Goal: Transaction & Acquisition: Purchase product/service

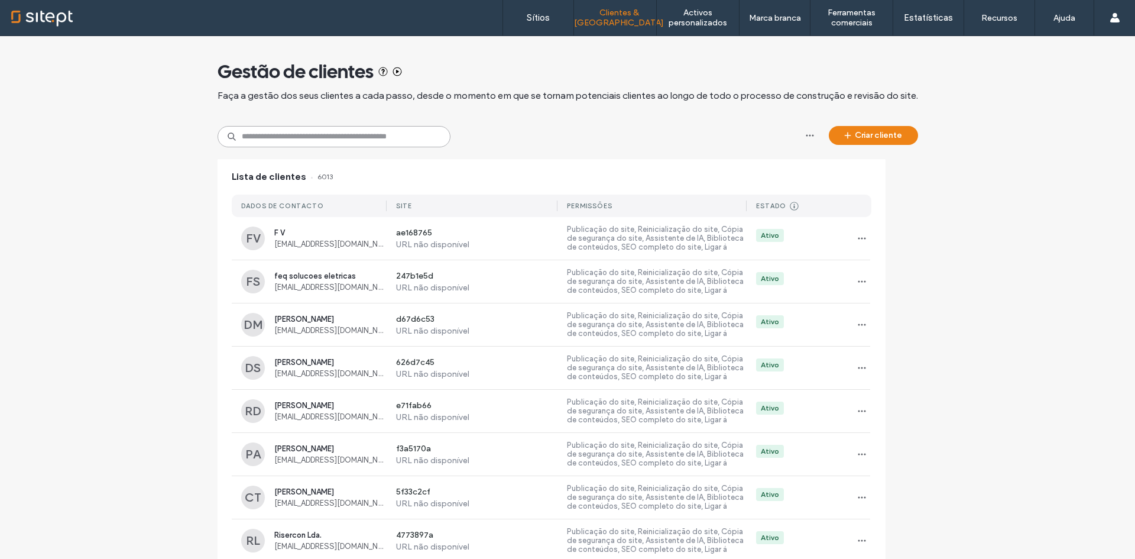
click at [312, 129] on input at bounding box center [334, 136] width 233 height 21
paste input "**********"
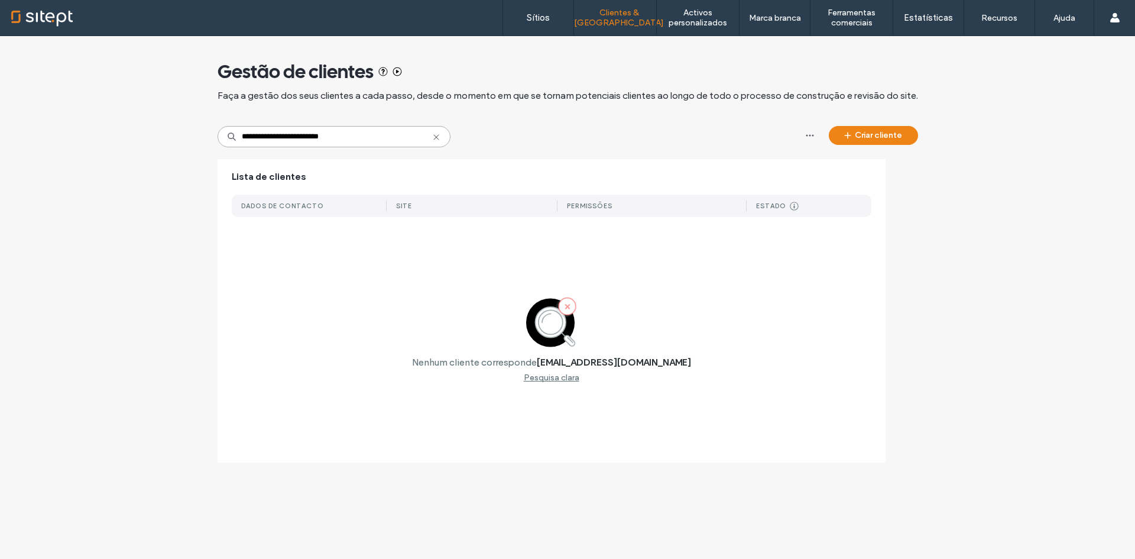
type input "**********"
click at [438, 138] on icon at bounding box center [436, 136] width 9 height 9
type input "****"
click at [436, 137] on use at bounding box center [435, 136] width 5 height 5
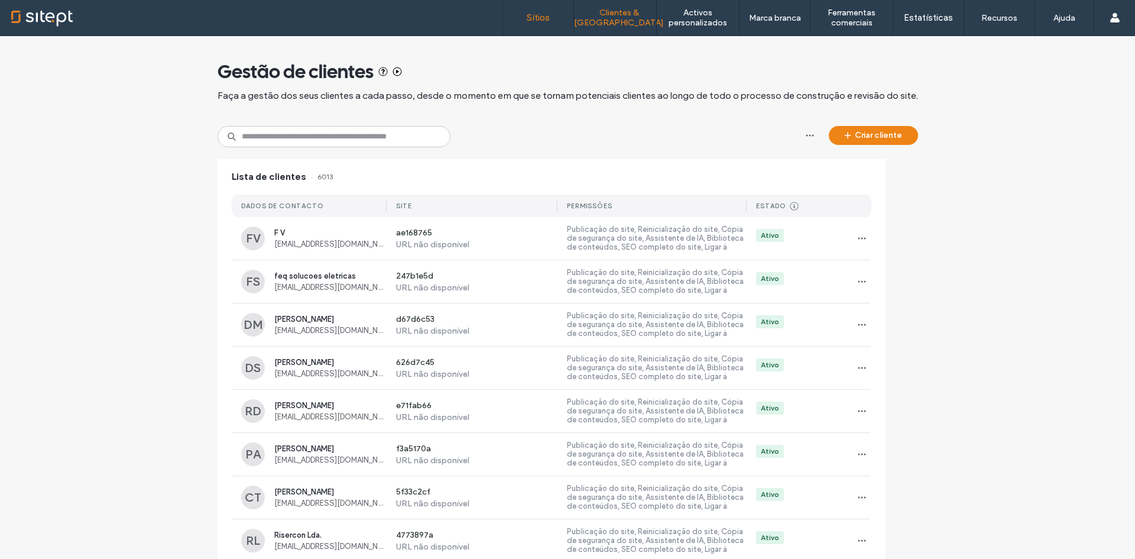
click at [545, 13] on label "Sítios" at bounding box center [538, 17] width 23 height 11
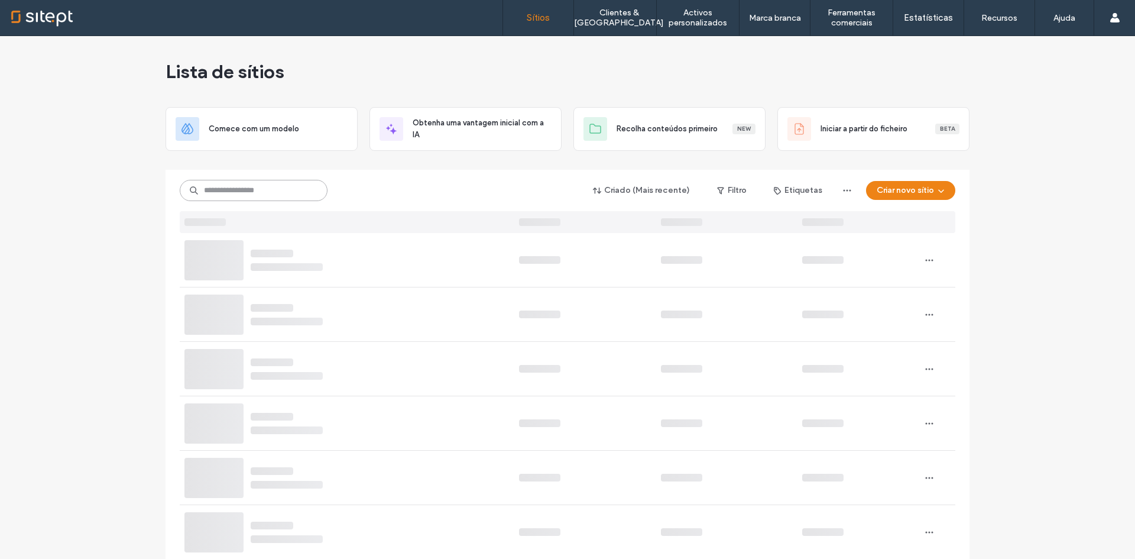
click at [208, 189] on input at bounding box center [254, 190] width 148 height 21
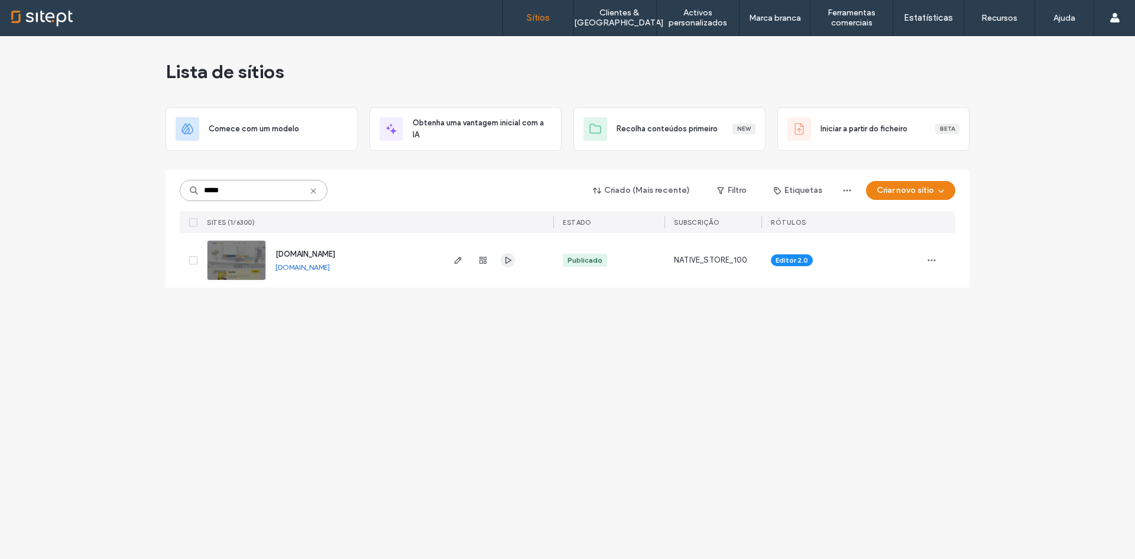
type input "*****"
click at [503, 262] on span "button" at bounding box center [508, 260] width 14 height 14
click at [456, 264] on use "button" at bounding box center [458, 260] width 7 height 7
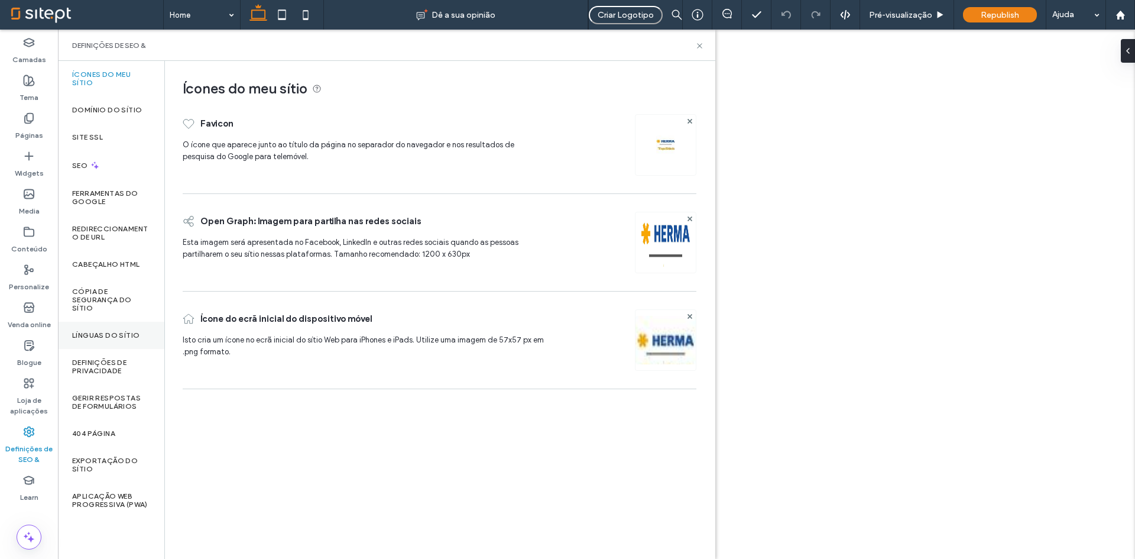
click at [113, 340] on div "Línguas do sítio" at bounding box center [111, 335] width 106 height 27
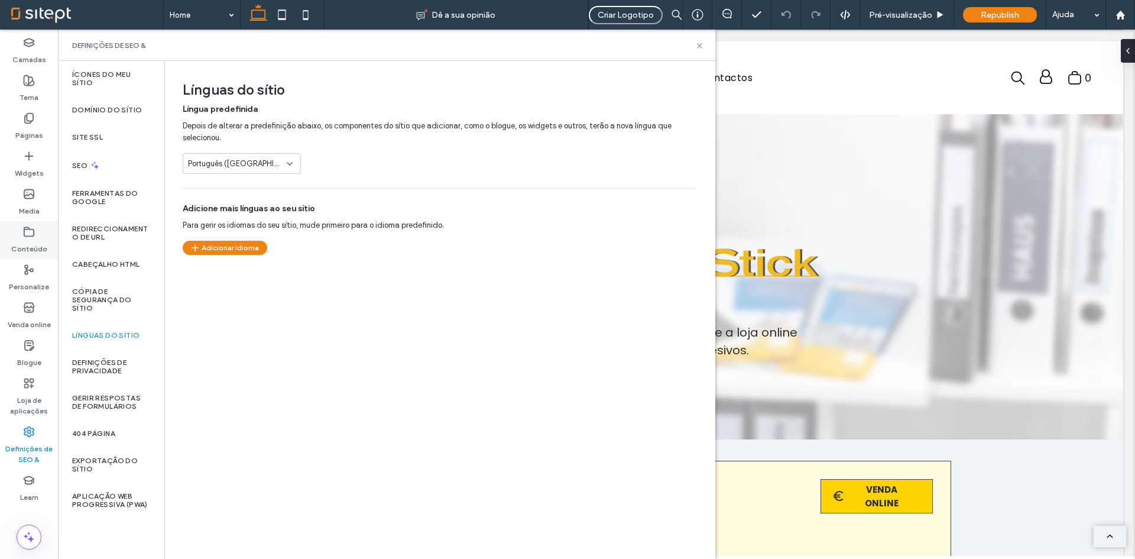
click at [23, 239] on label "Conteúdo" at bounding box center [29, 246] width 36 height 17
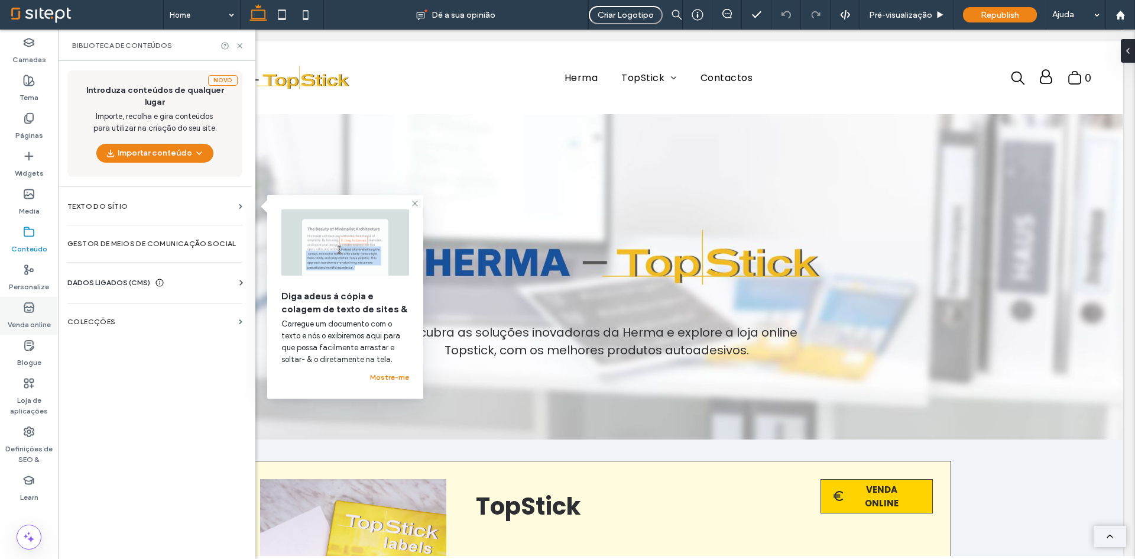
click at [30, 314] on label "Venda online" at bounding box center [29, 321] width 43 height 17
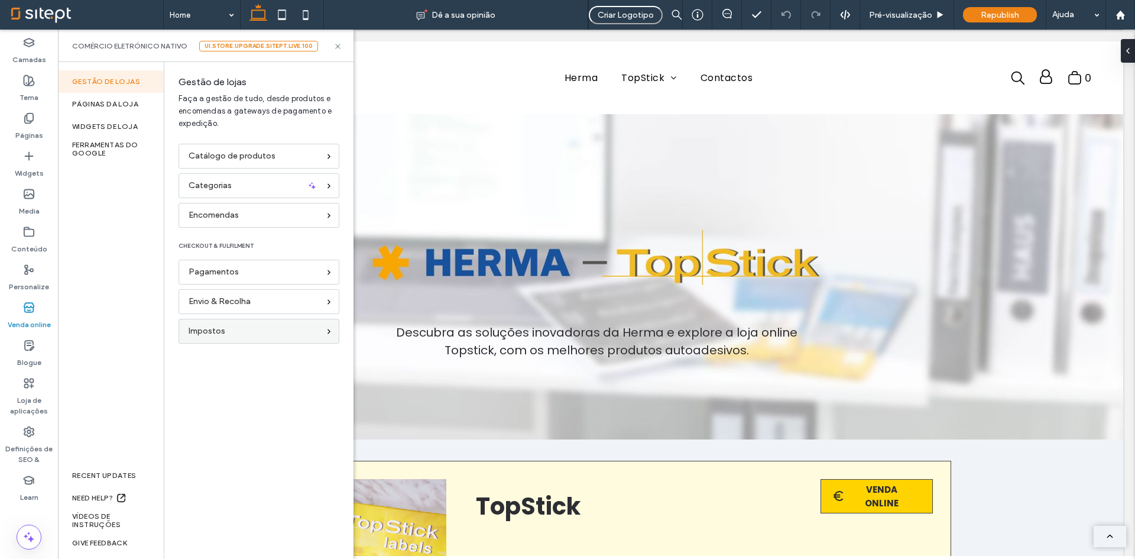
click at [256, 328] on div "Impostos" at bounding box center [254, 331] width 131 height 13
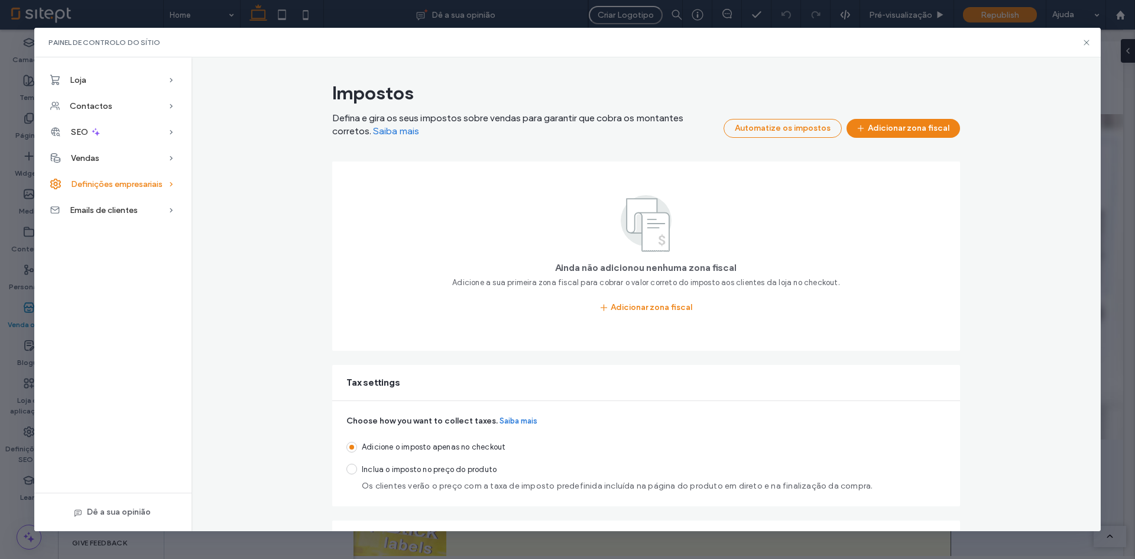
click at [122, 175] on div "Definições empresariais" at bounding box center [112, 184] width 157 height 26
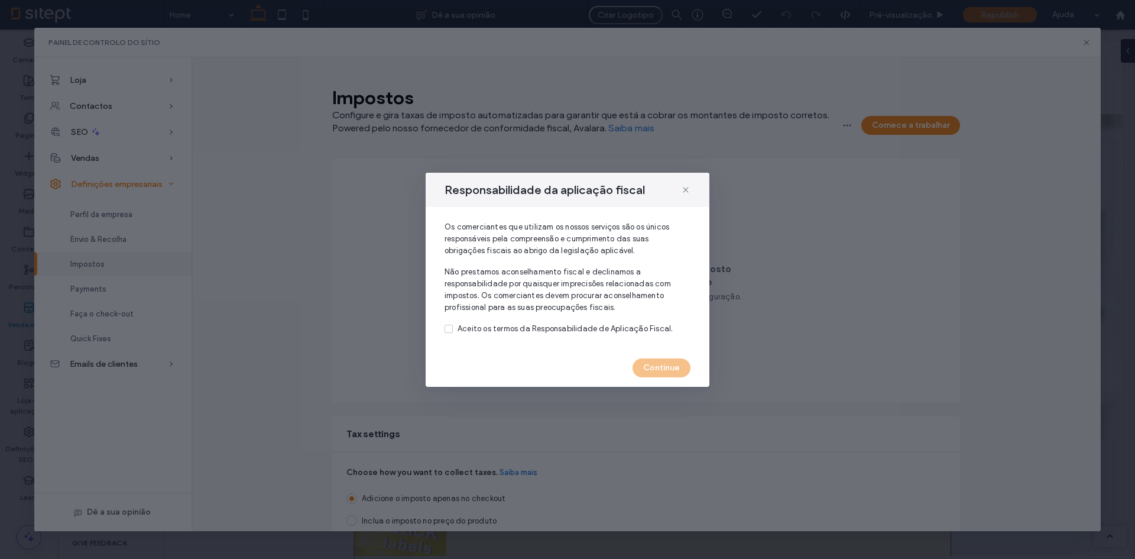
click at [128, 183] on div "Responsabilidade da aplicação fiscal Os comerciantes que utilizam os nossos ser…" at bounding box center [567, 279] width 1135 height 559
click at [684, 189] on icon at bounding box center [685, 189] width 9 height 9
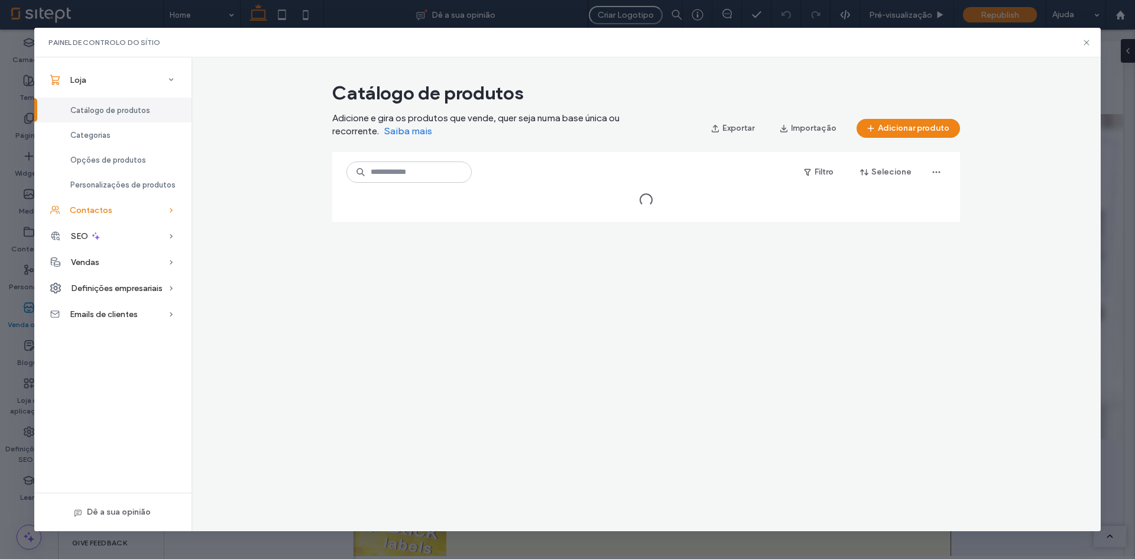
click at [111, 210] on div "Contactos" at bounding box center [112, 210] width 157 height 26
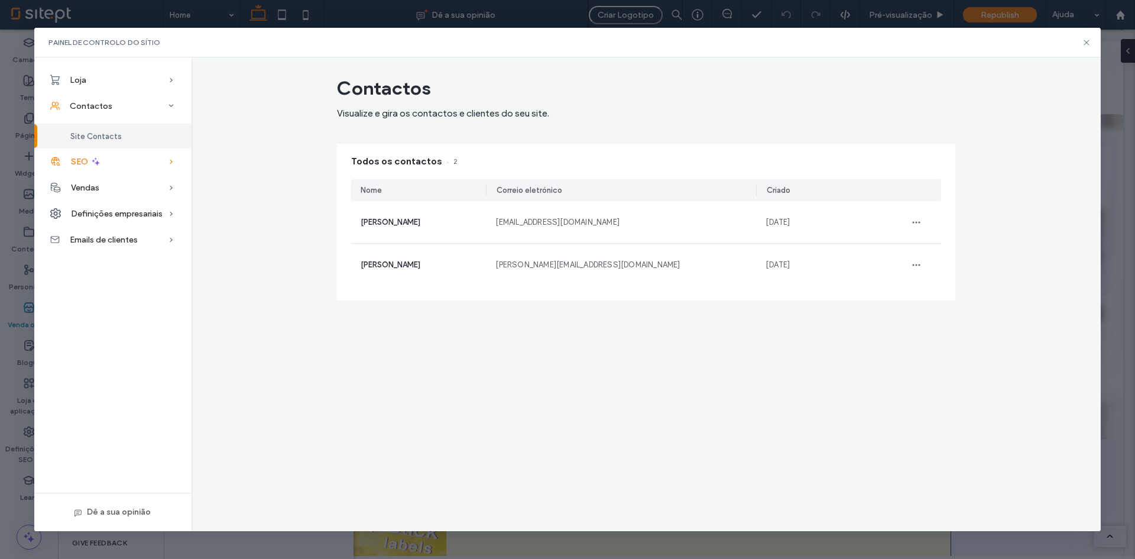
click at [95, 157] on icon at bounding box center [95, 161] width 11 height 11
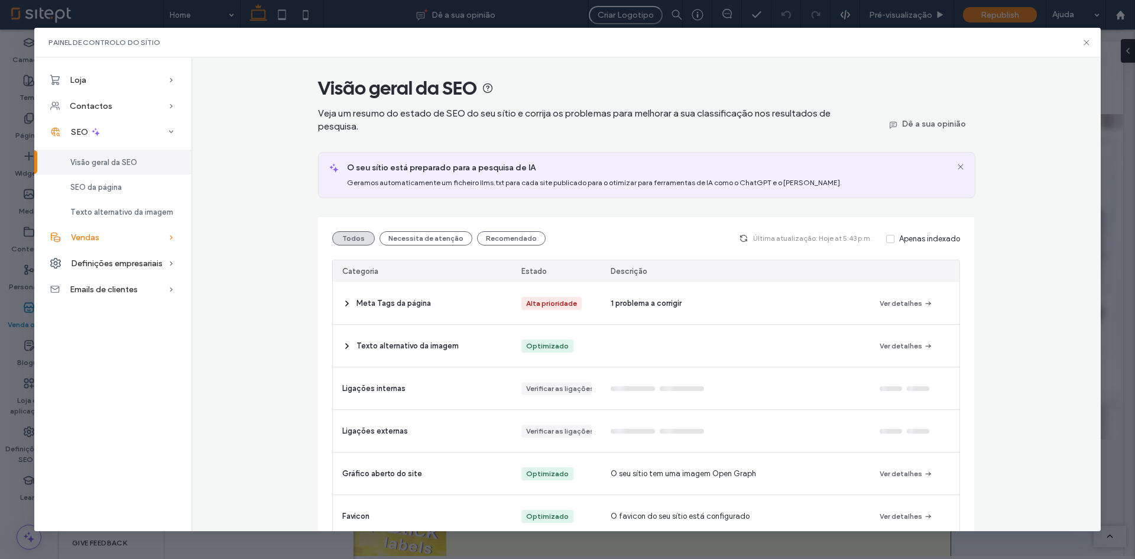
click at [101, 238] on div "Vendas" at bounding box center [112, 237] width 157 height 26
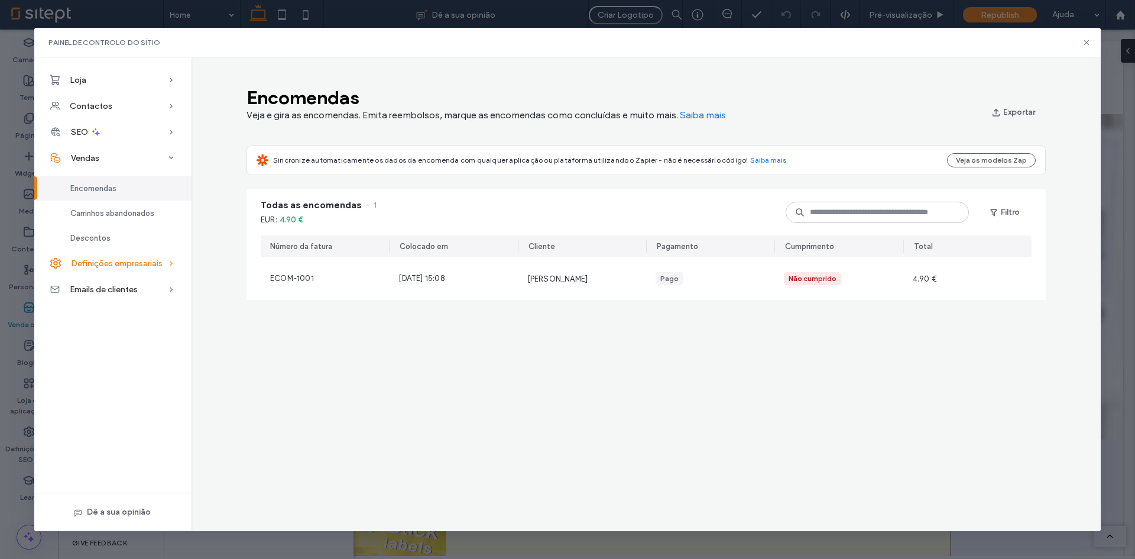
click at [101, 266] on span "Definições empresariais" at bounding box center [117, 263] width 92 height 10
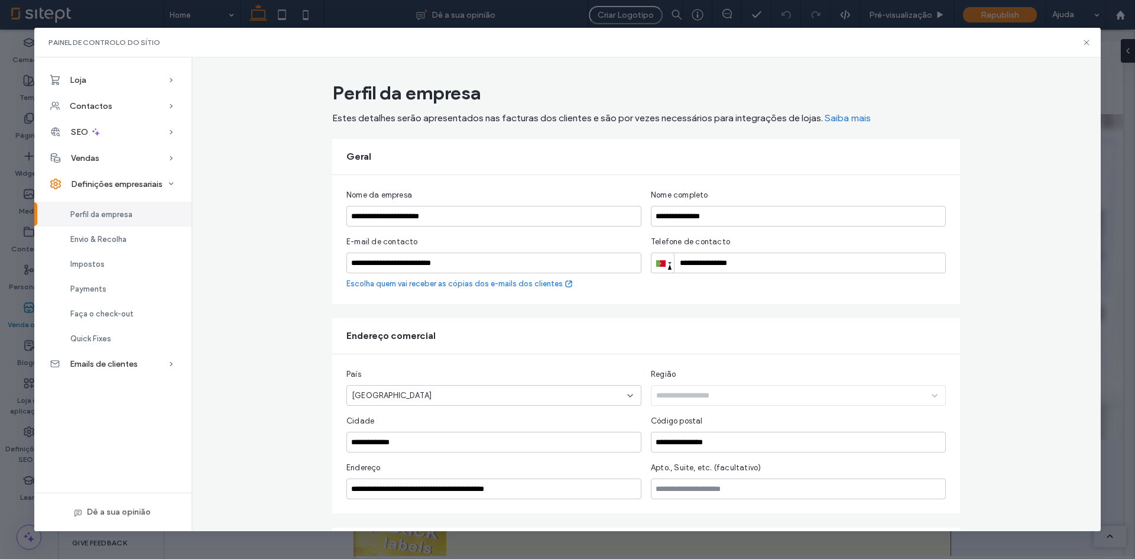
click at [848, 114] on span "Saiba mais" at bounding box center [848, 117] width 46 height 11
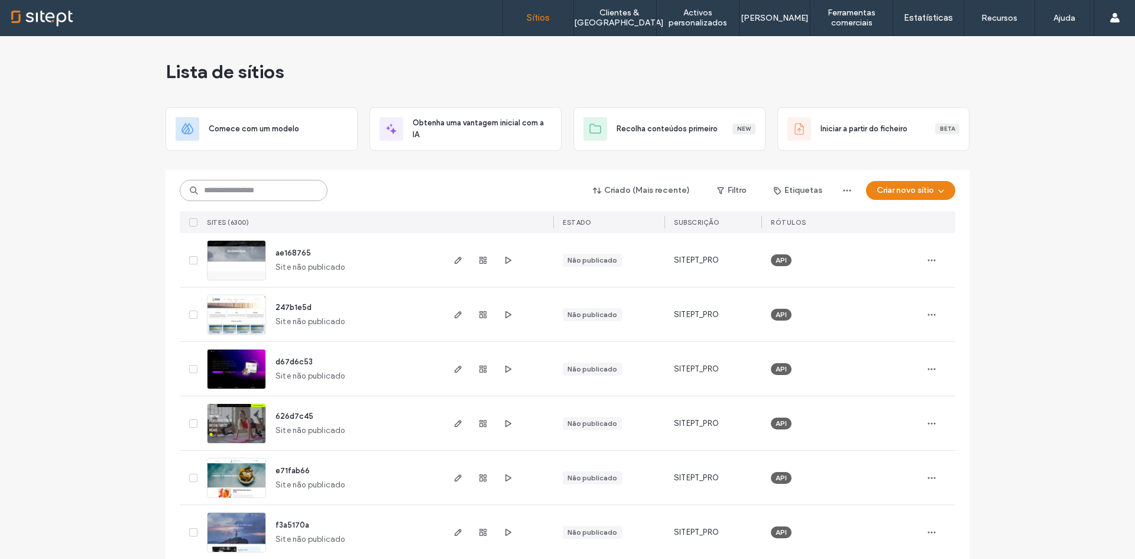
click at [267, 194] on input at bounding box center [254, 190] width 148 height 21
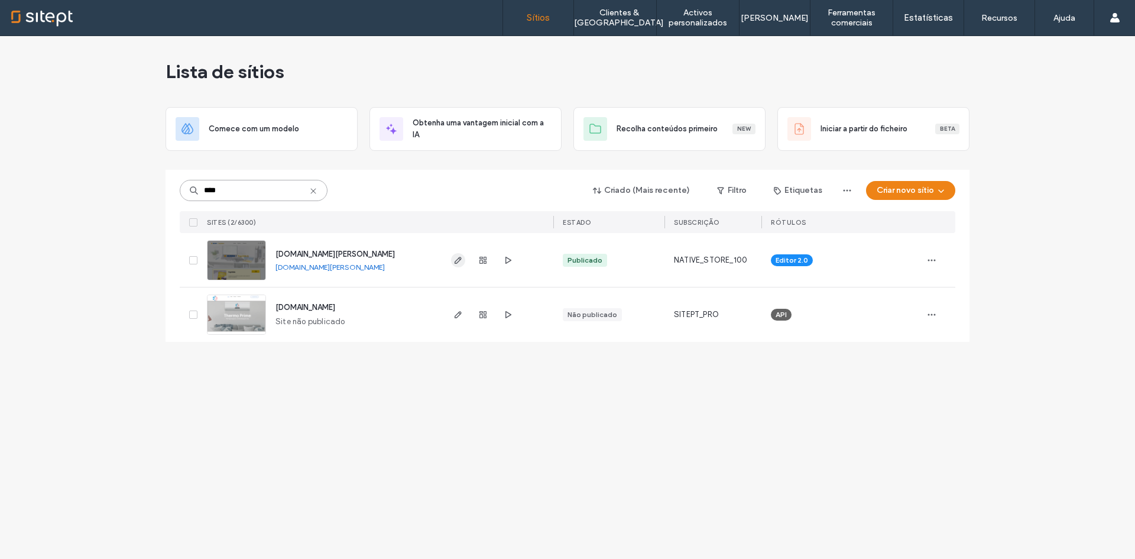
type input "****"
click at [459, 262] on icon "button" at bounding box center [457, 259] width 9 height 9
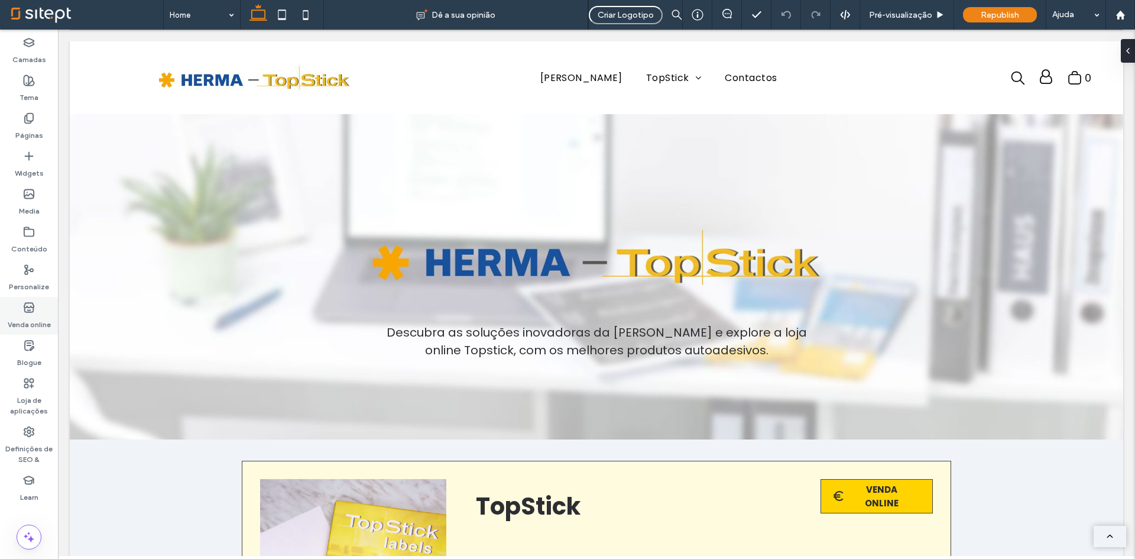
click at [37, 306] on div "Venda online" at bounding box center [29, 316] width 58 height 38
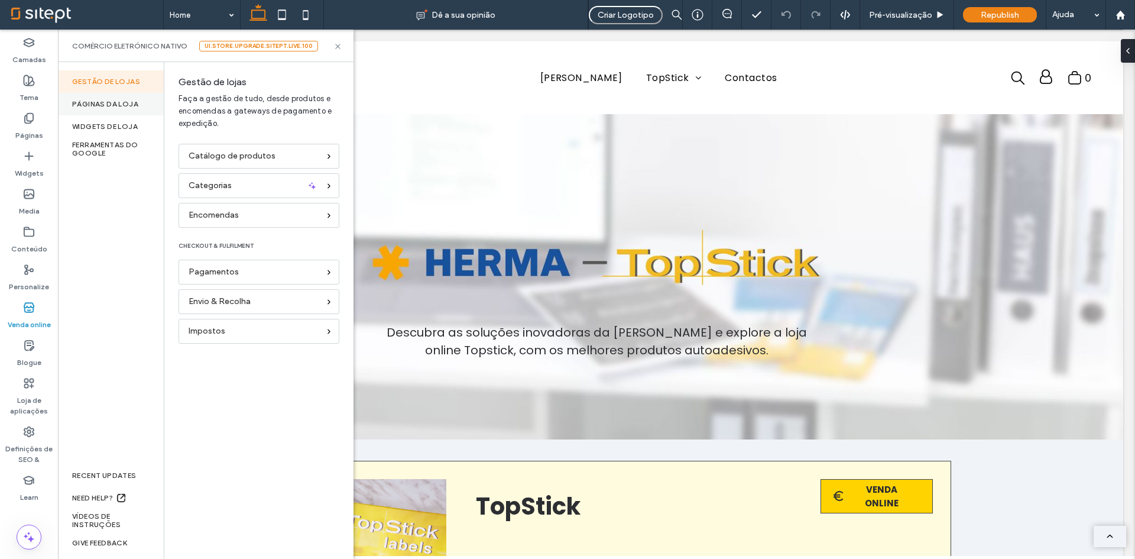
click at [114, 105] on div "Páginas da loja" at bounding box center [111, 104] width 106 height 22
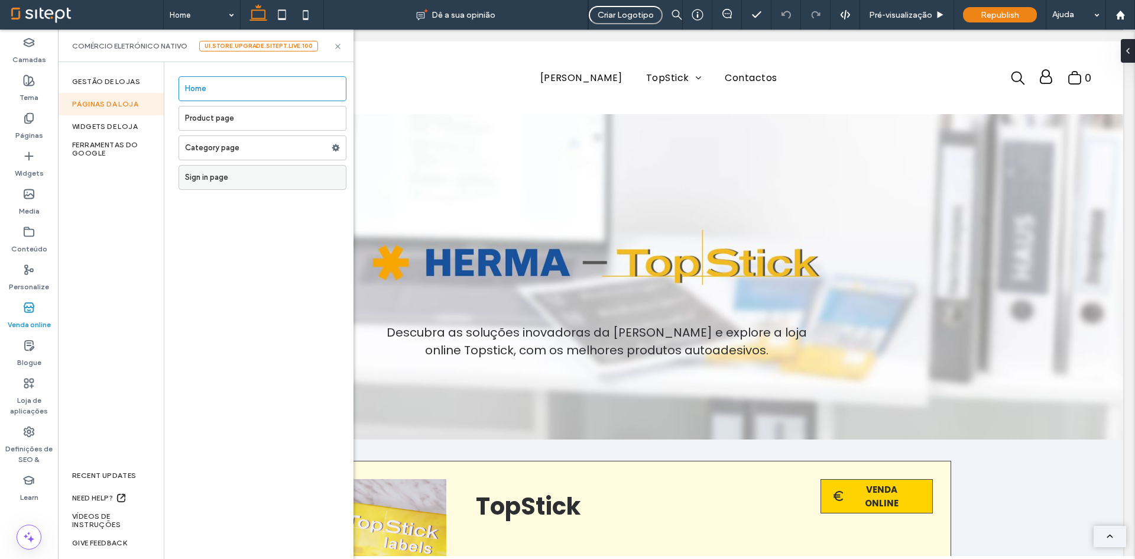
click at [235, 170] on label "Sign in page" at bounding box center [265, 178] width 161 height 24
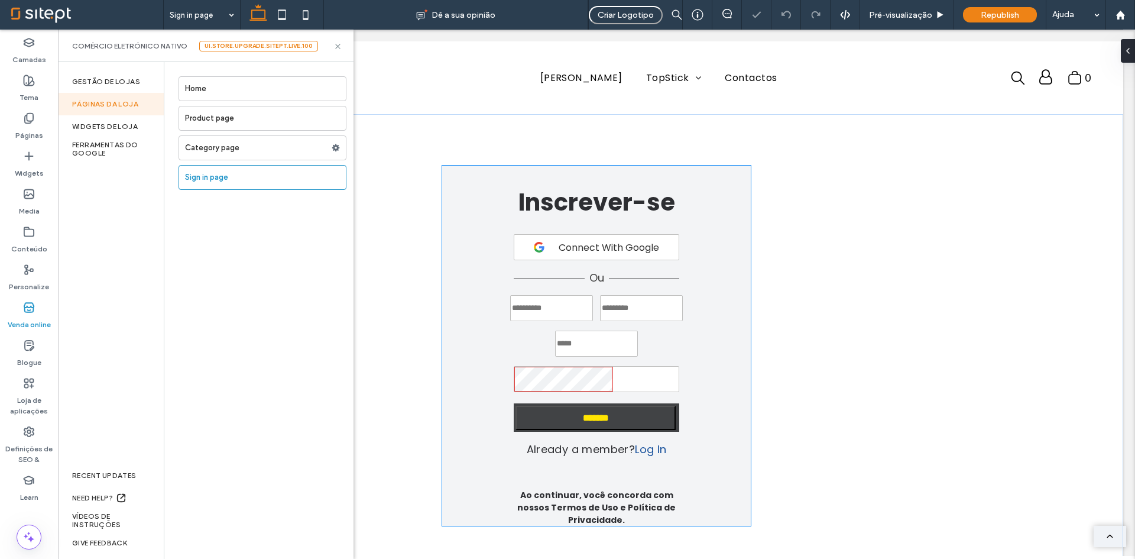
click at [631, 415] on input "*******" at bounding box center [596, 418] width 160 height 24
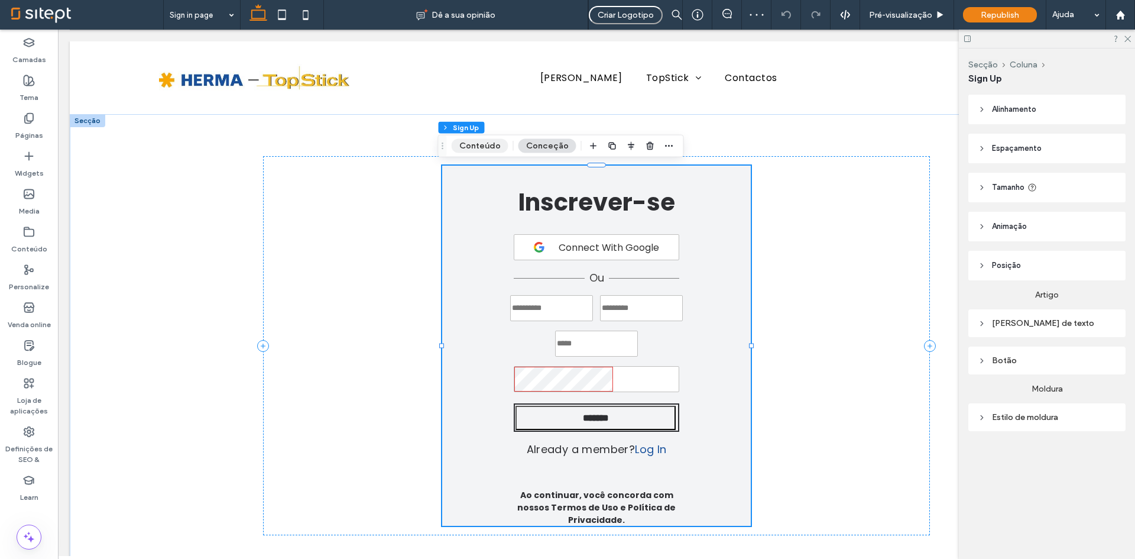
click at [493, 147] on button "Conteúdo" at bounding box center [480, 146] width 57 height 14
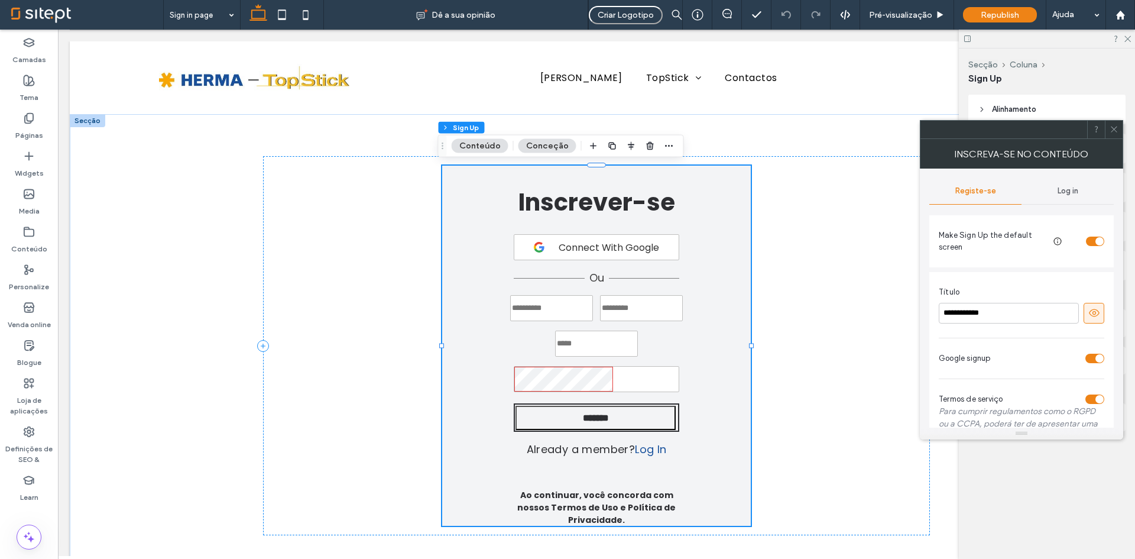
click at [1093, 306] on span at bounding box center [1095, 313] width 12 height 20
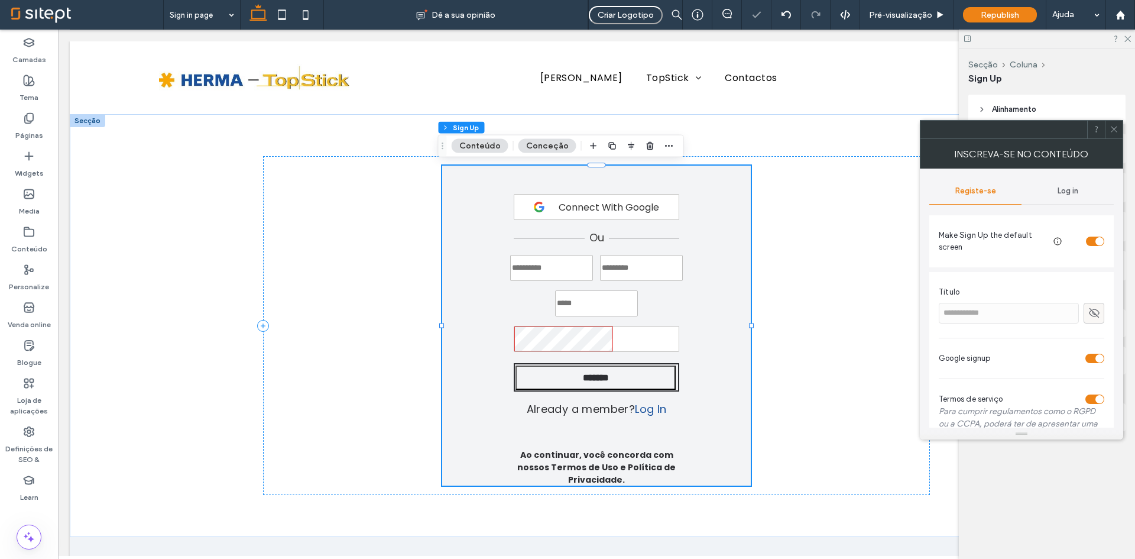
click at [1093, 306] on span at bounding box center [1095, 313] width 12 height 20
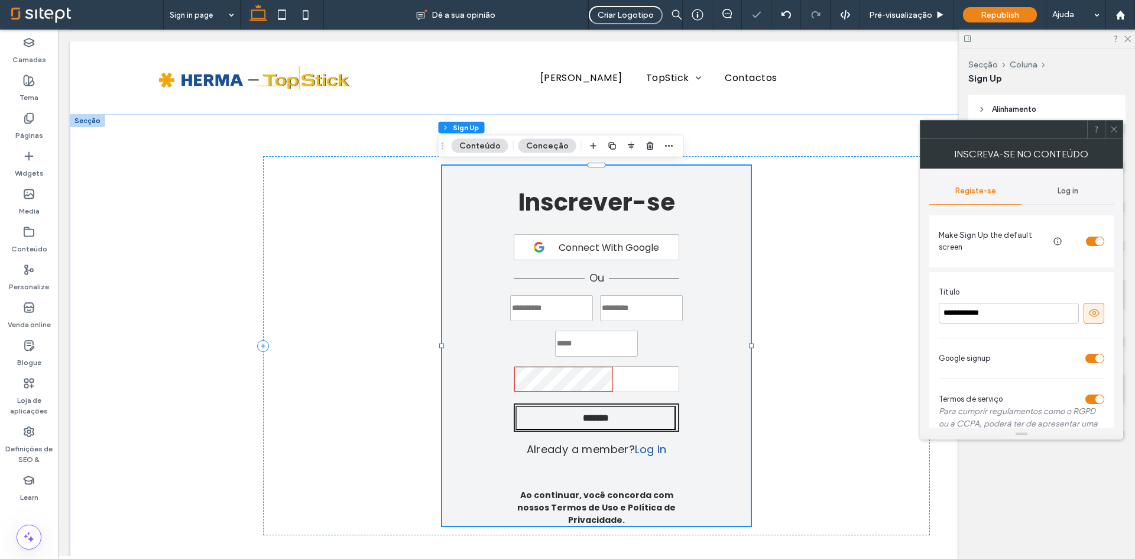
click at [1096, 357] on div "toggle" at bounding box center [1100, 358] width 8 height 8
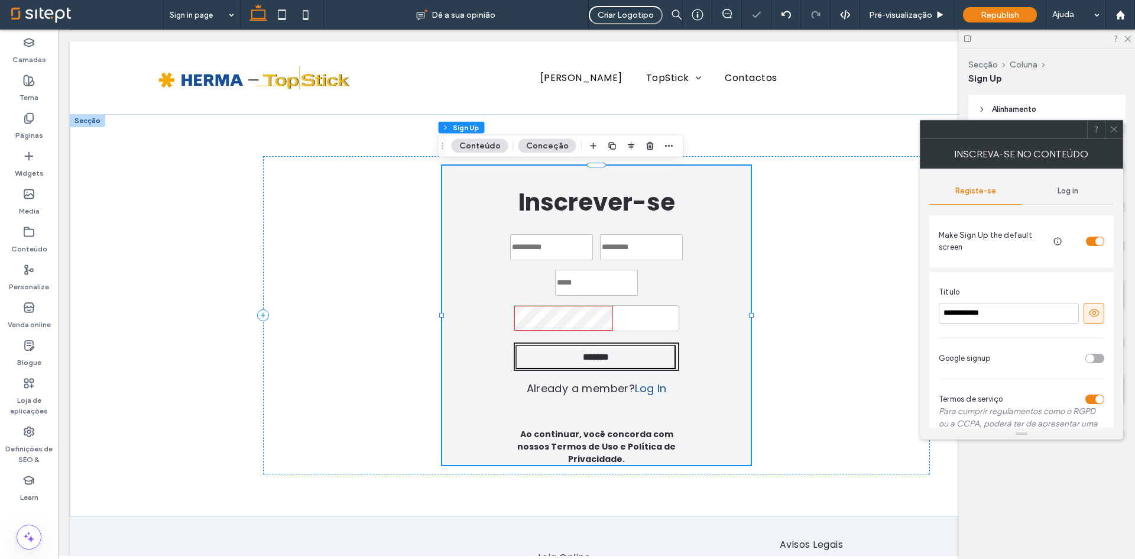
click at [1096, 357] on div "toggle" at bounding box center [1095, 358] width 19 height 9
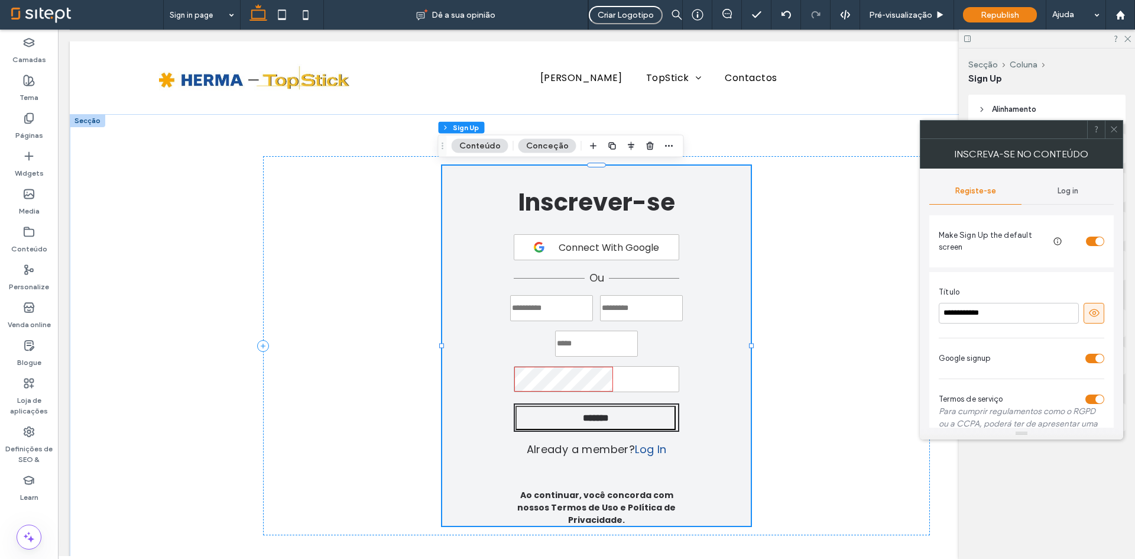
click at [1100, 244] on div "toggle" at bounding box center [1100, 241] width 8 height 8
click at [1099, 244] on div "toggle" at bounding box center [1095, 241] width 18 height 9
click at [1070, 186] on span "Log in" at bounding box center [1068, 190] width 21 height 9
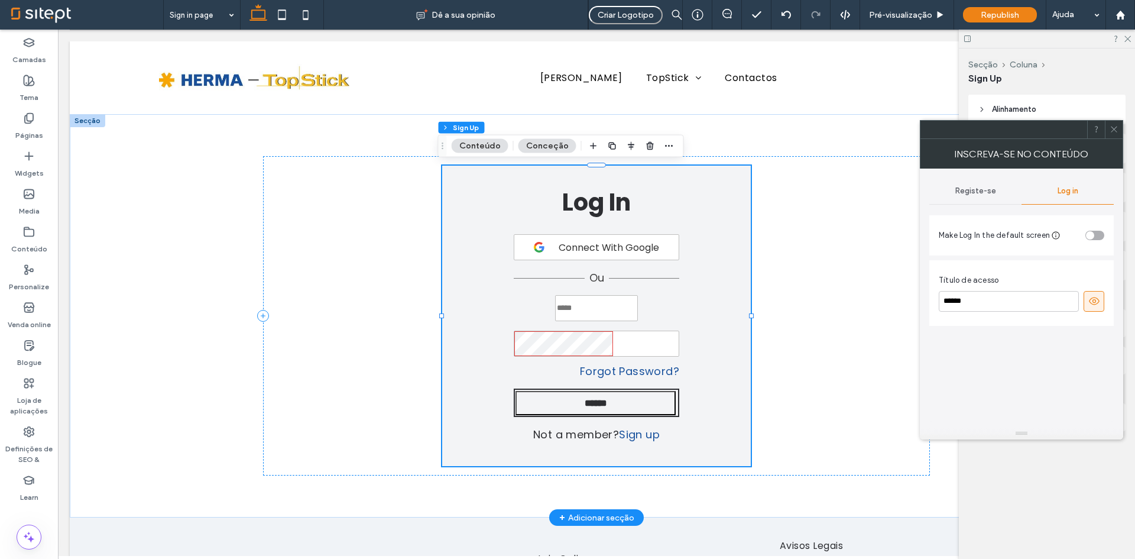
click at [1000, 185] on div "Registe-se" at bounding box center [975, 191] width 92 height 26
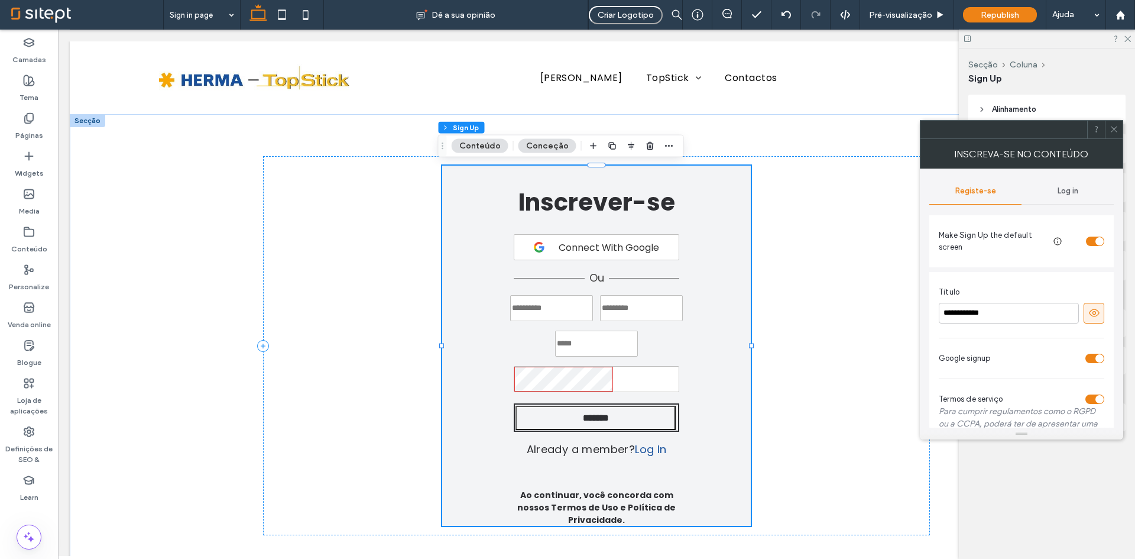
click at [629, 311] on input "signup form" at bounding box center [641, 308] width 83 height 26
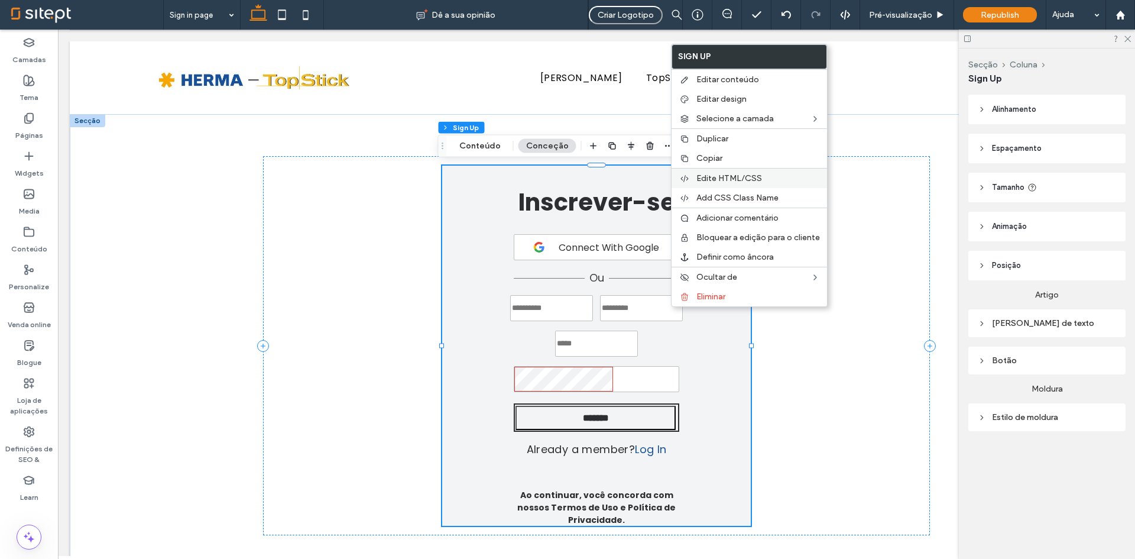
click at [748, 180] on span "Edite HTML/CSS" at bounding box center [730, 178] width 66 height 10
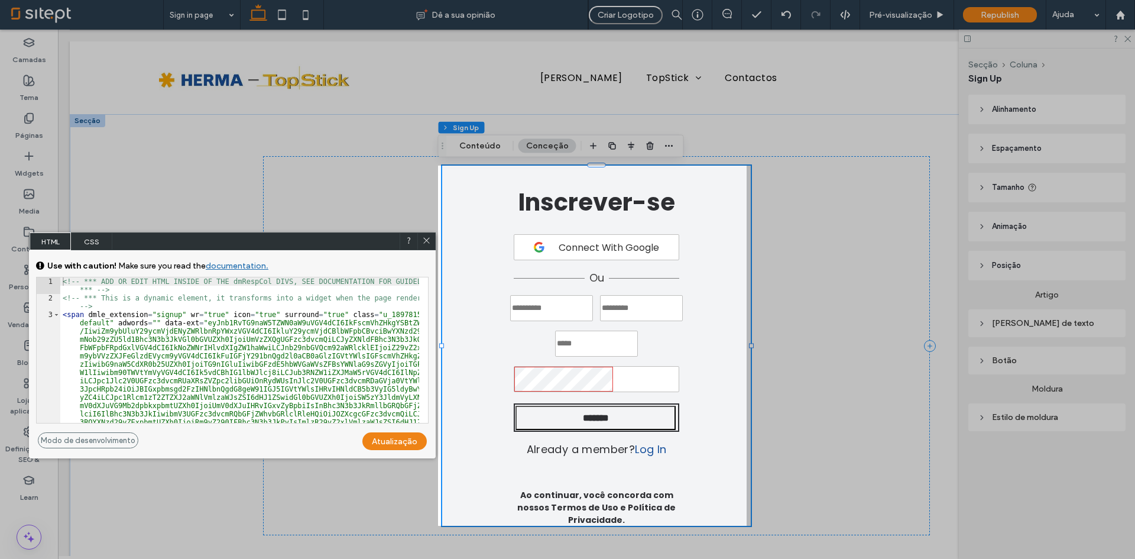
click at [93, 238] on span "CSS" at bounding box center [91, 241] width 41 height 18
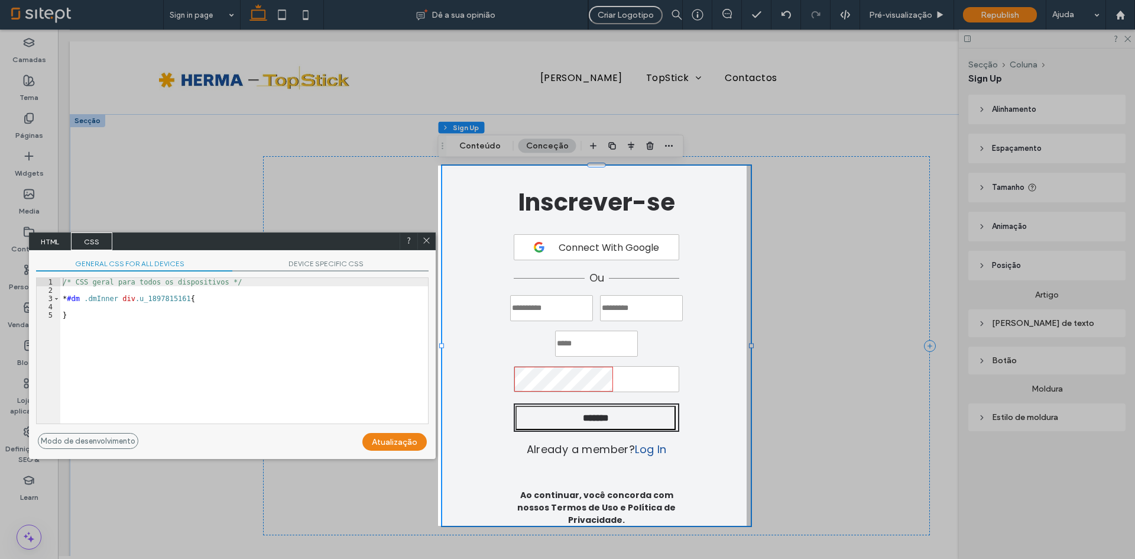
click at [58, 239] on span "HTML" at bounding box center [50, 241] width 41 height 18
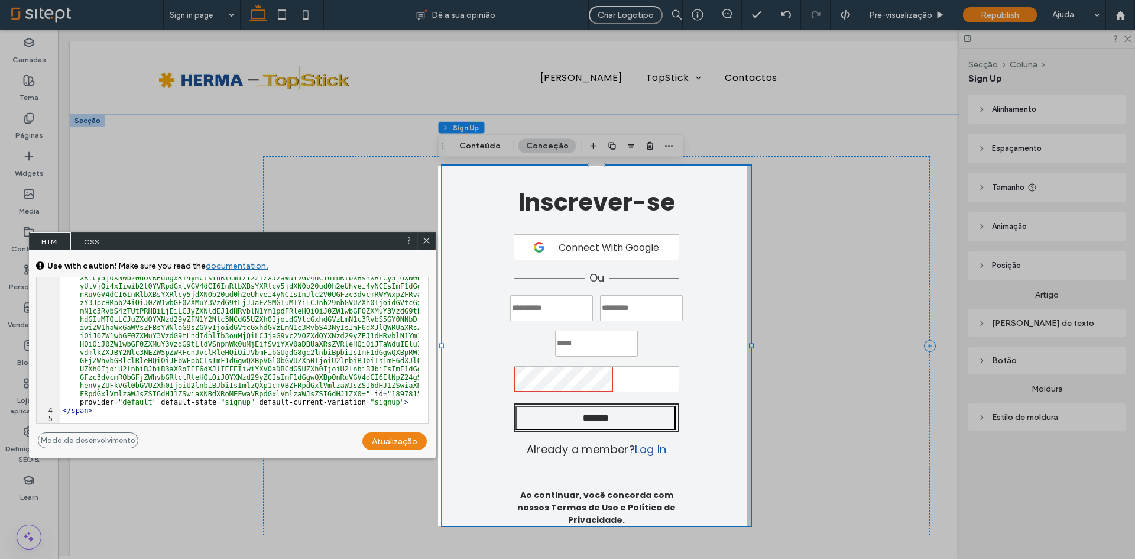
scroll to position [591, 0]
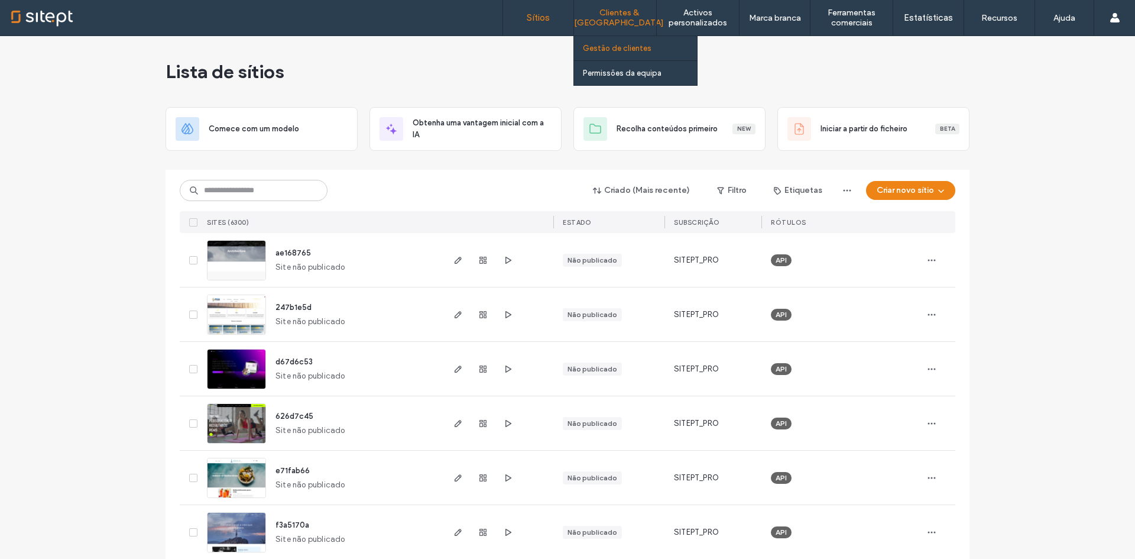
click at [620, 46] on label "Gestão de clientes" at bounding box center [617, 48] width 69 height 9
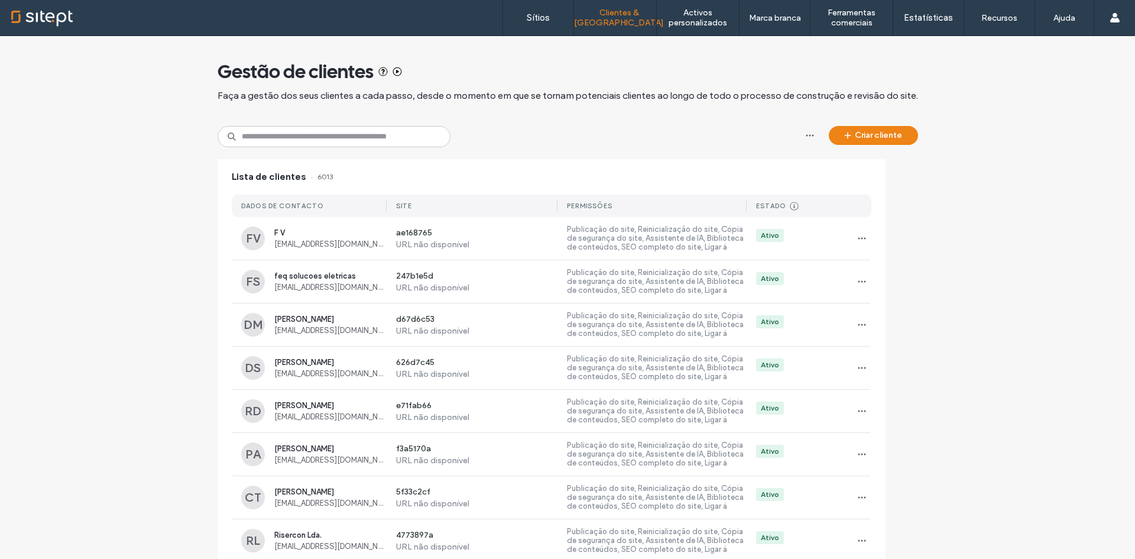
click at [333, 150] on div "Gestão de clientes Faça a gestão dos seus clientes a cada passo, desde o moment…" at bounding box center [568, 563] width 701 height 1055
click at [339, 142] on input at bounding box center [334, 136] width 233 height 21
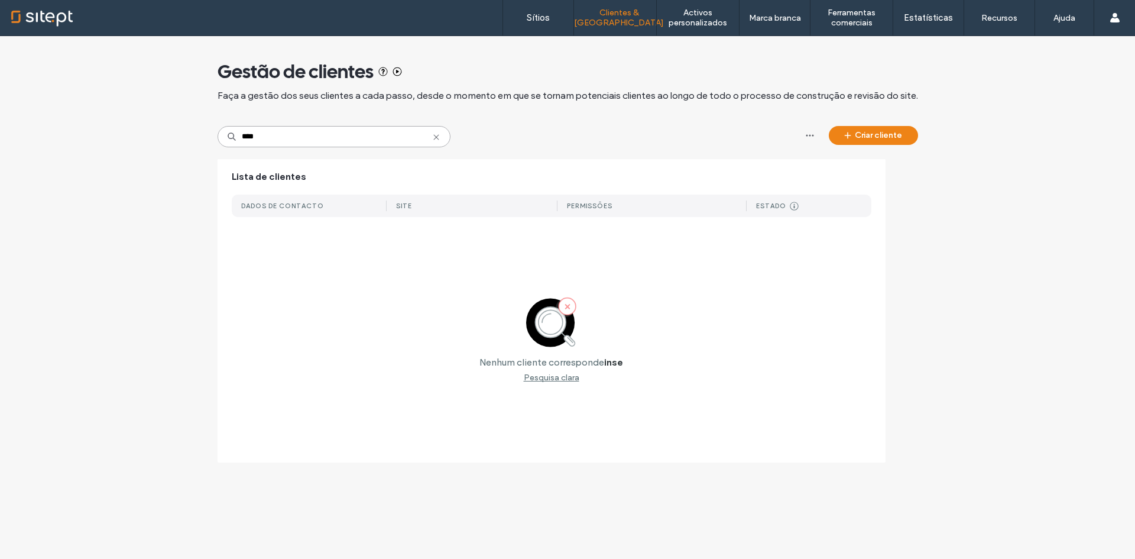
type input "***"
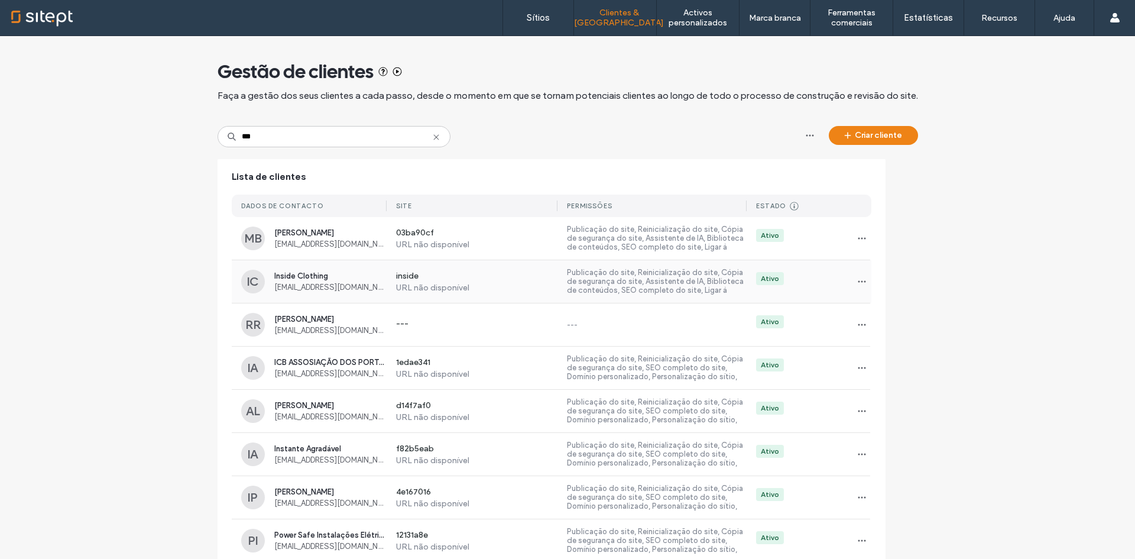
click at [431, 277] on label "inside" at bounding box center [477, 277] width 162 height 12
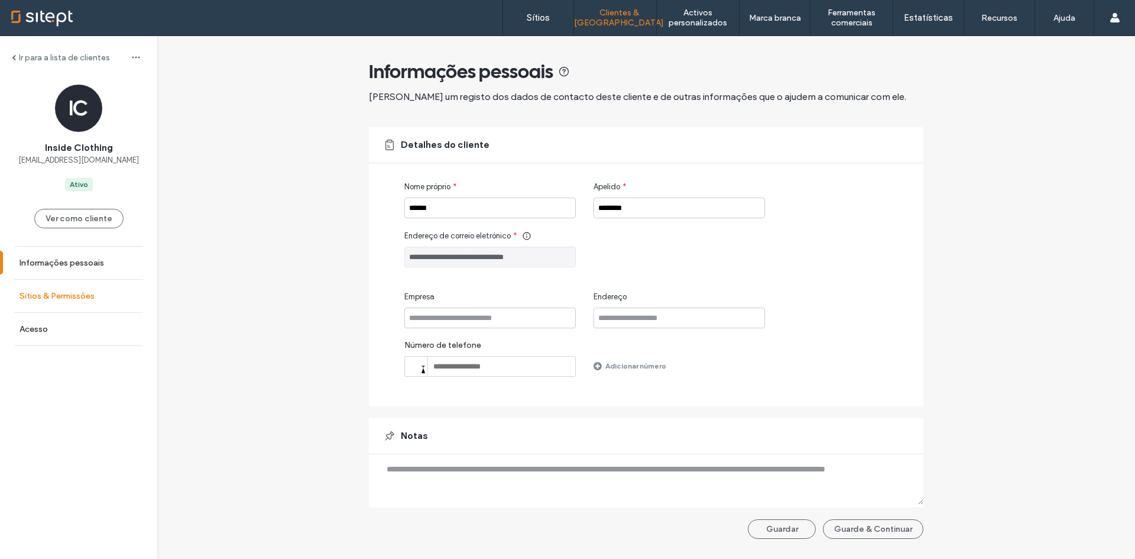
click at [77, 284] on link "Sítios & Permissões" at bounding box center [78, 296] width 157 height 33
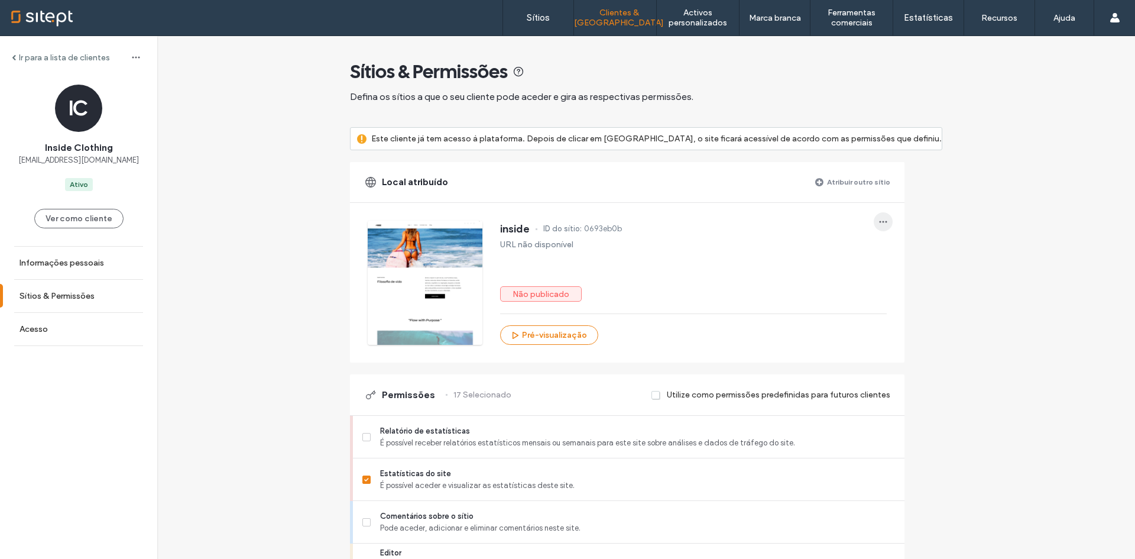
click at [892, 222] on span "button" at bounding box center [883, 221] width 19 height 19
click at [925, 277] on span "Editar sítio" at bounding box center [932, 275] width 38 height 12
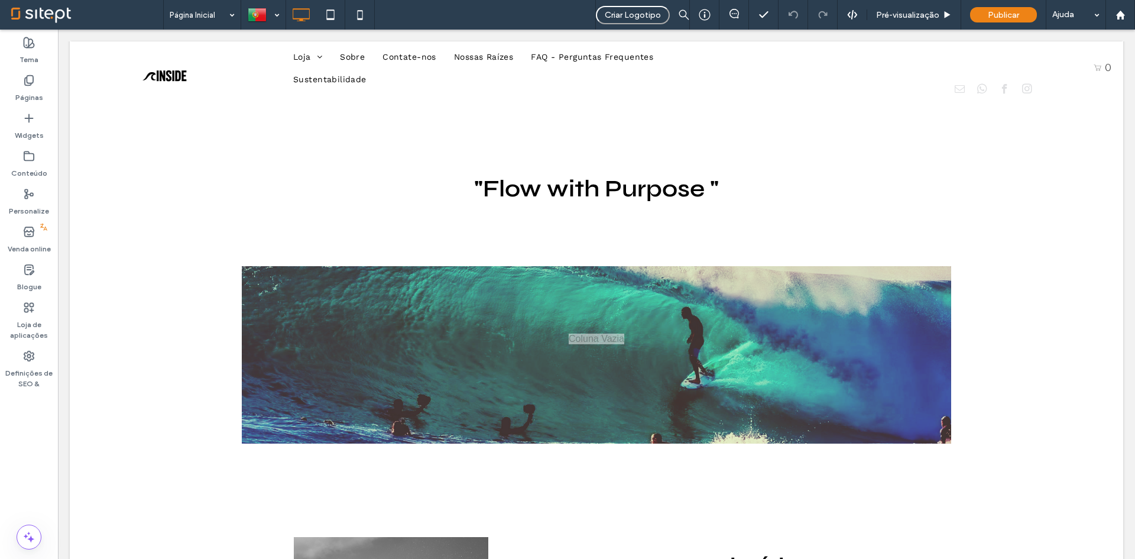
scroll to position [769, 0]
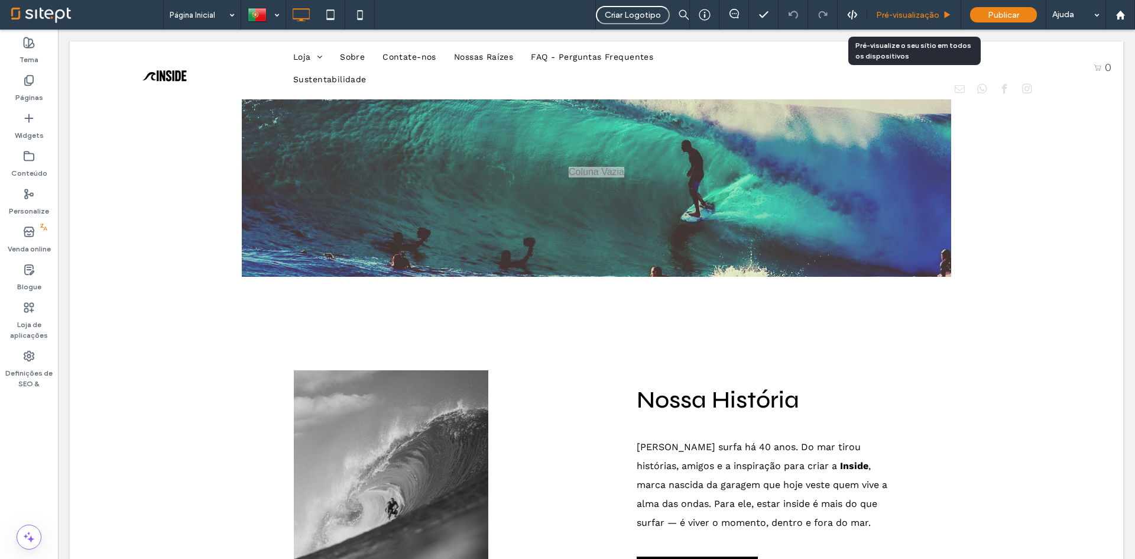
click at [905, 20] on div "Pré-visualização" at bounding box center [914, 15] width 94 height 30
click at [950, 10] on div "Pré-visualização" at bounding box center [913, 15] width 93 height 10
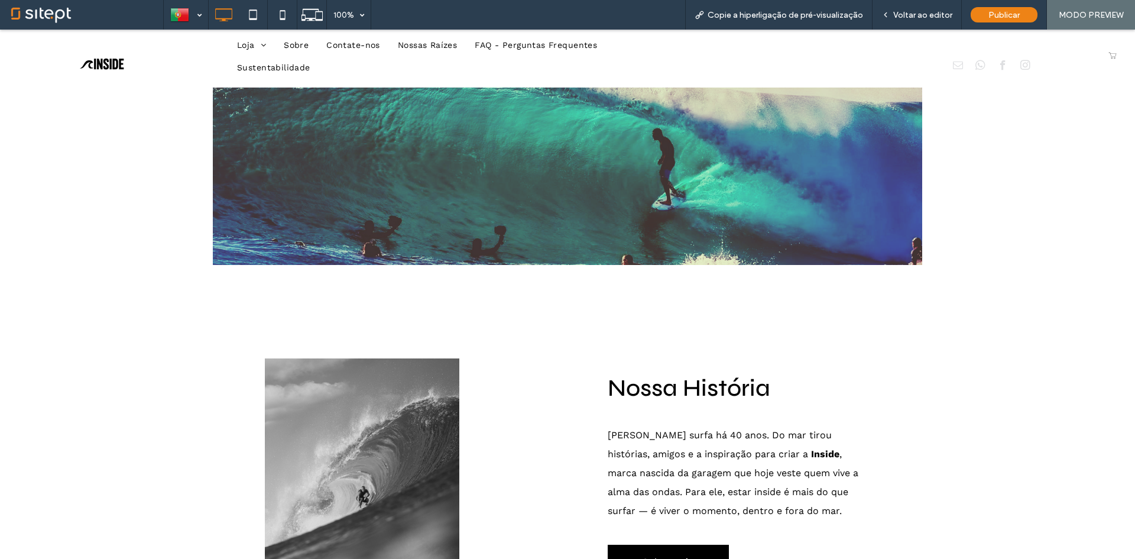
click at [1108, 53] on icon at bounding box center [1112, 55] width 9 height 9
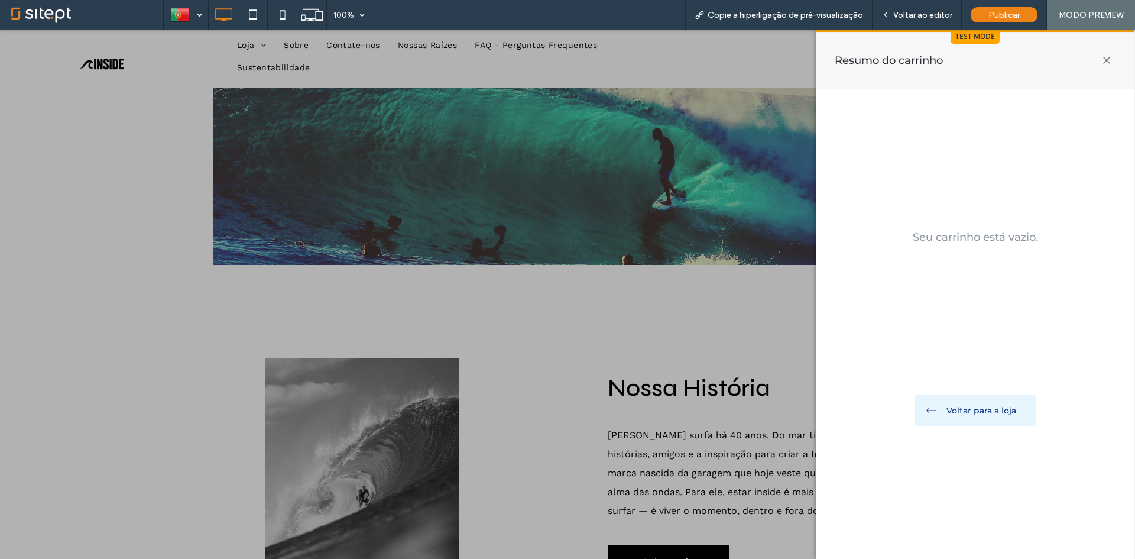
drag, startPoint x: 999, startPoint y: 391, endPoint x: 1000, endPoint y: 401, distance: 10.1
click at [1000, 391] on section "Seu carrinho está vazio. Voltar para a loja" at bounding box center [975, 300] width 319 height 423
click at [1000, 402] on button "Voltar para a loja" at bounding box center [975, 410] width 121 height 32
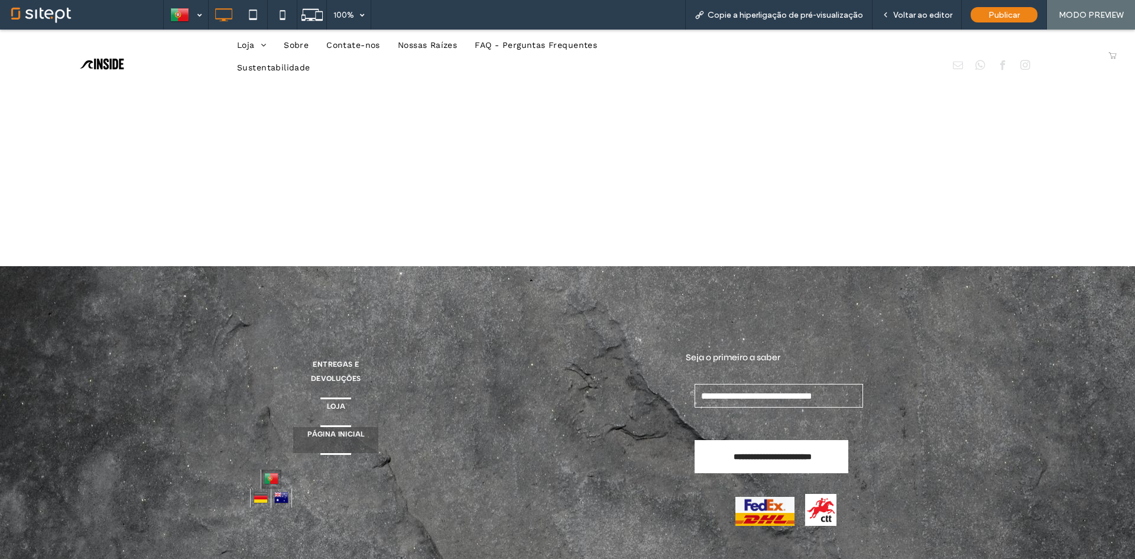
scroll to position [1370, 0]
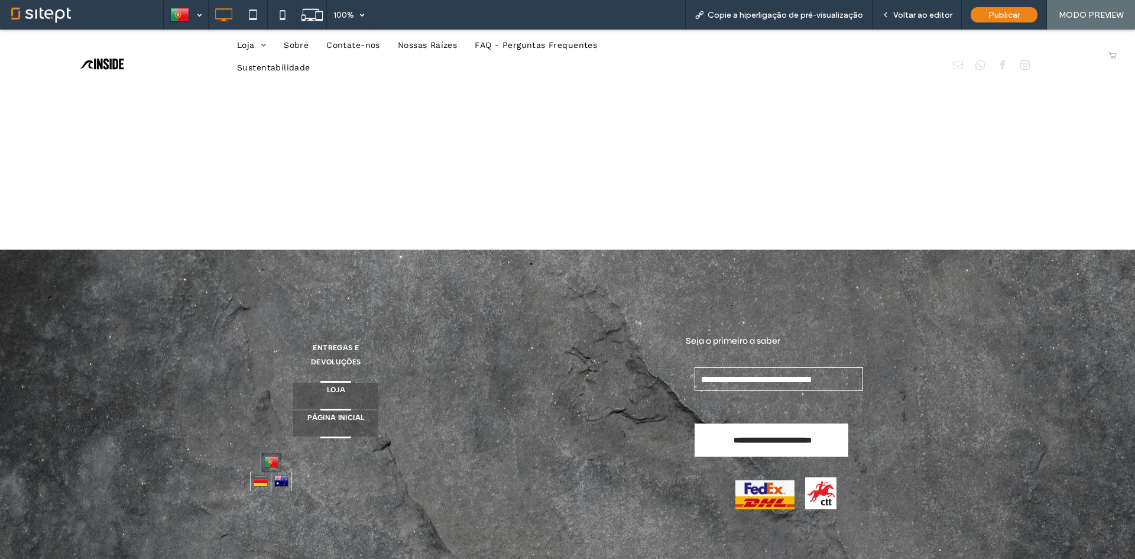
drag, startPoint x: 322, startPoint y: 393, endPoint x: 724, endPoint y: 414, distance: 402.0
click at [327, 393] on span "Loja" at bounding box center [336, 390] width 18 height 14
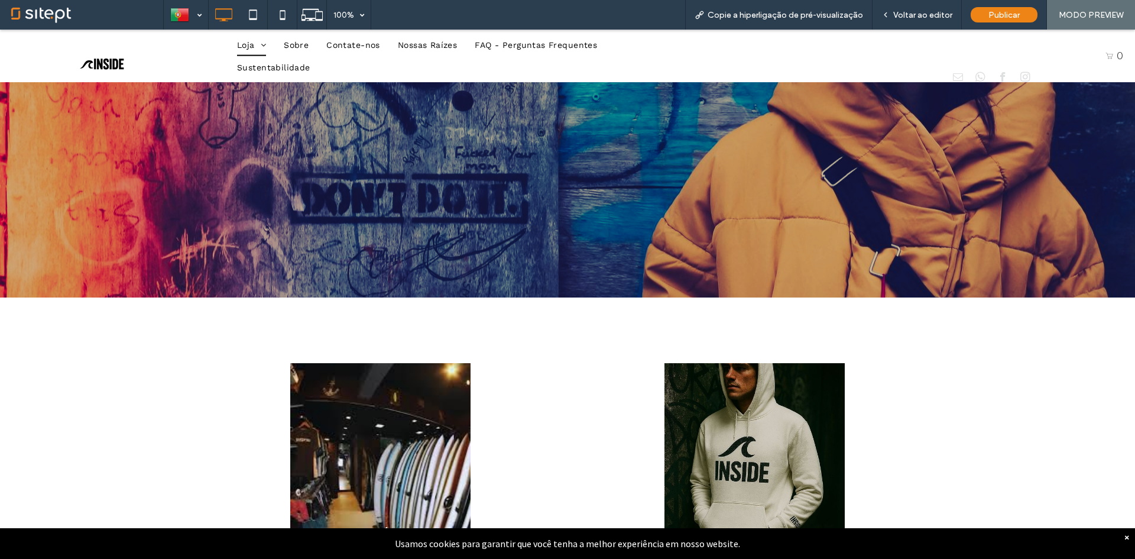
scroll to position [237, 0]
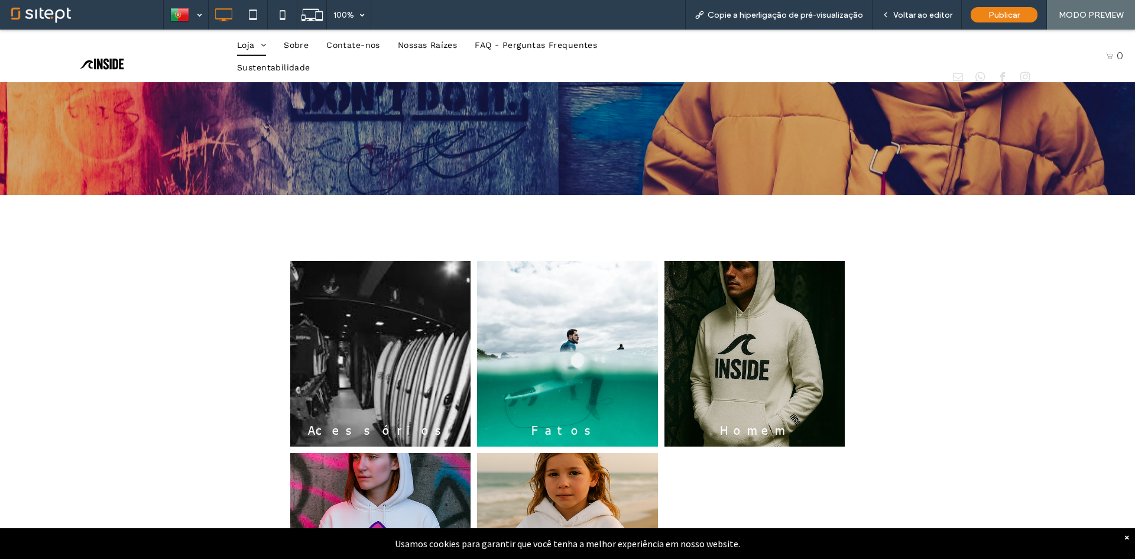
click at [387, 354] on link at bounding box center [380, 354] width 180 height 186
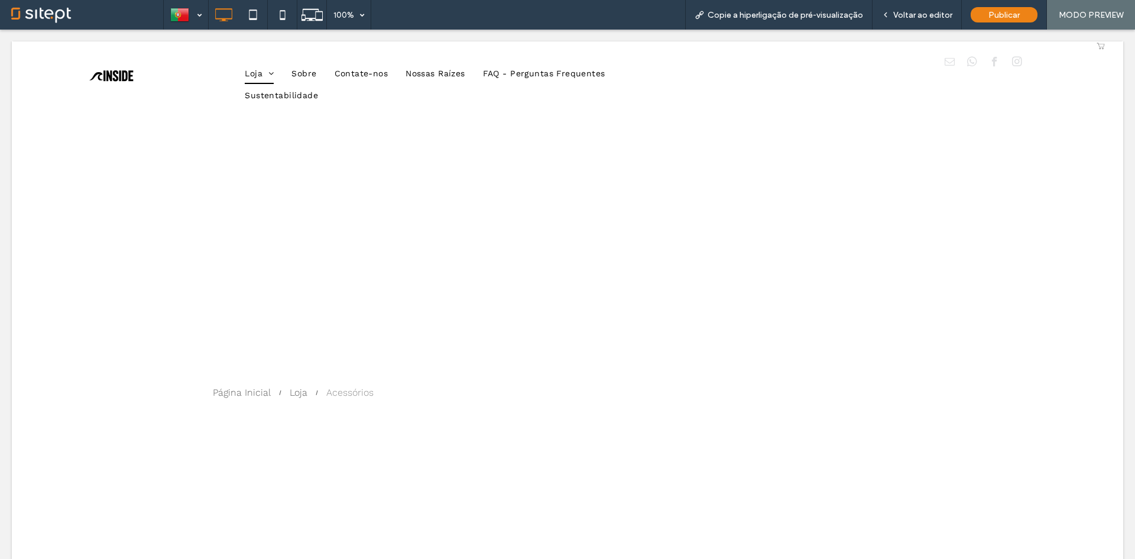
scroll to position [0, 0]
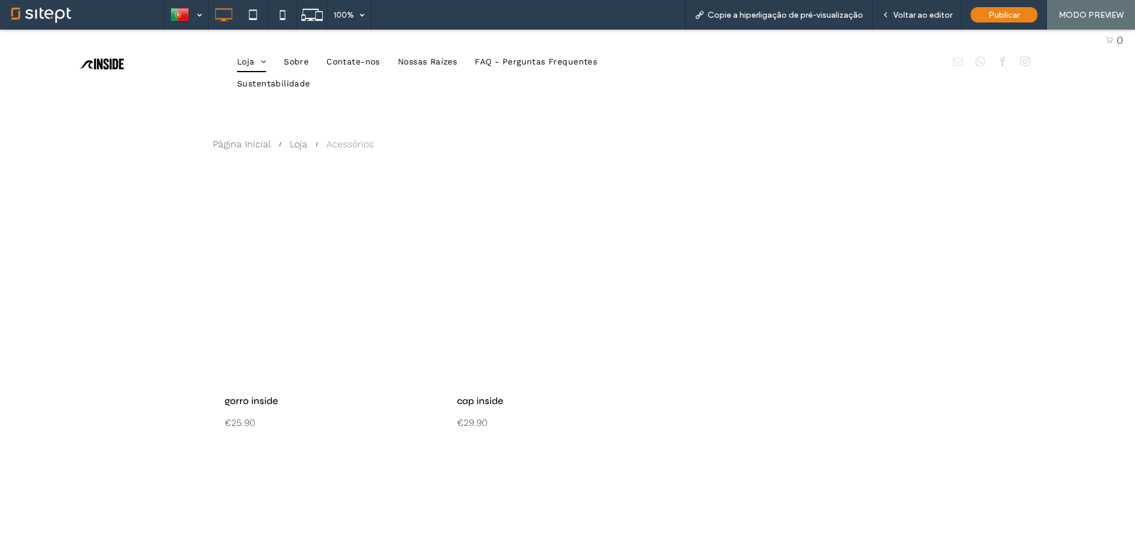
scroll to position [59, 0]
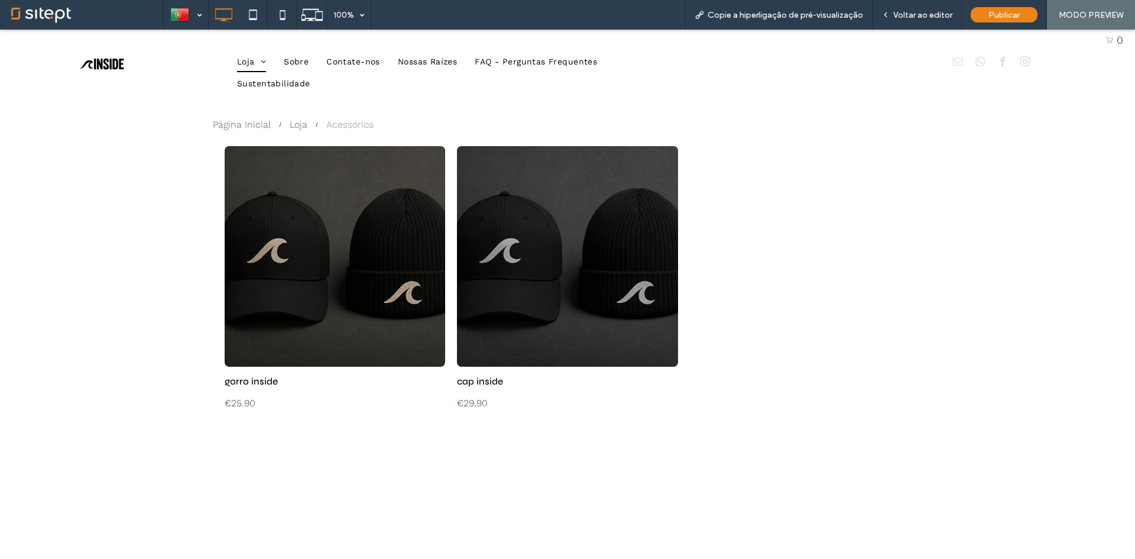
click at [516, 290] on link at bounding box center [567, 256] width 221 height 221
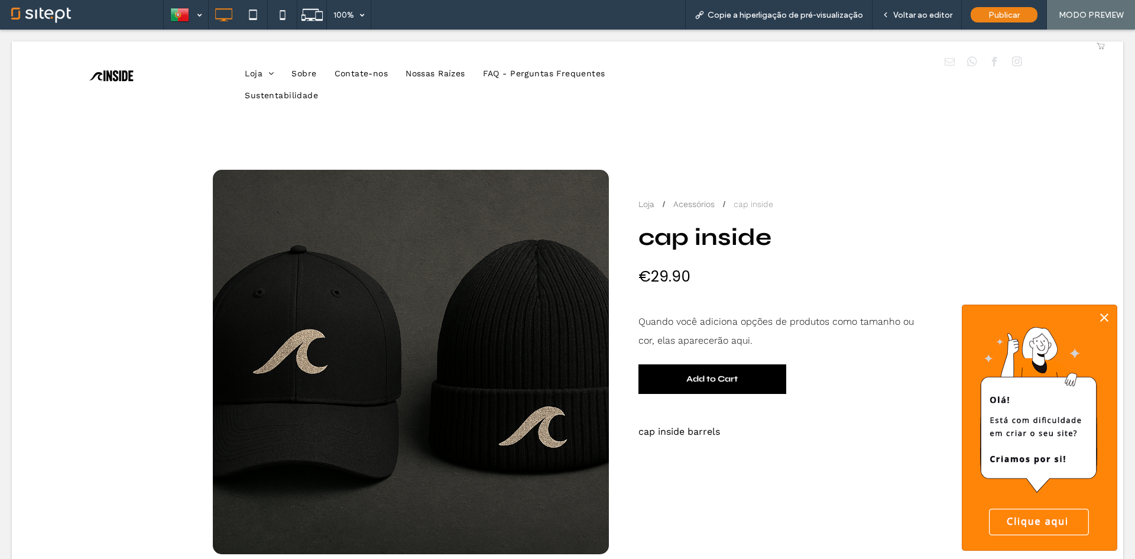
scroll to position [0, 0]
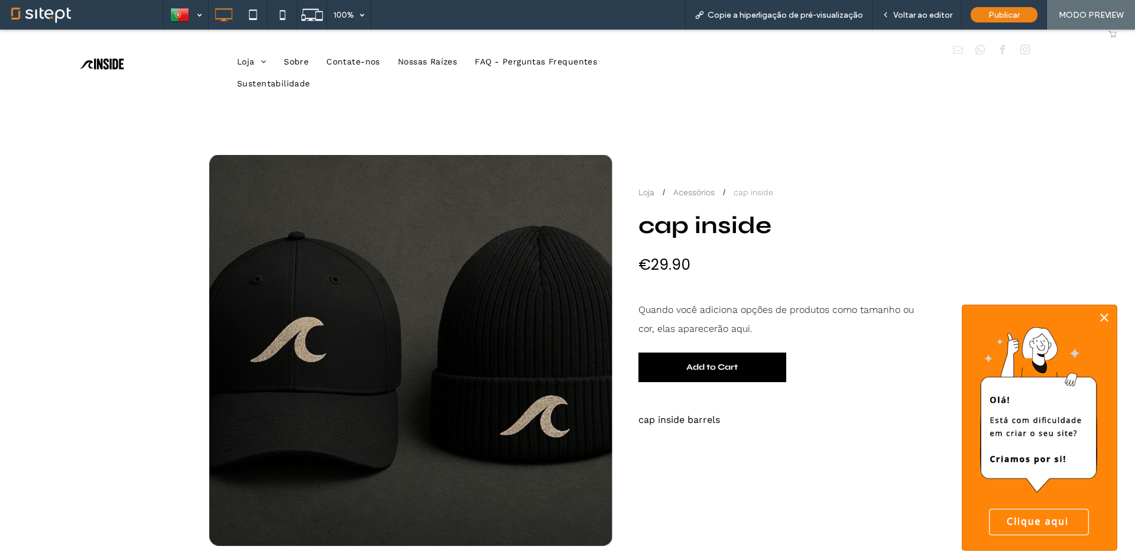
click at [1103, 313] on icon at bounding box center [1104, 317] width 14 height 14
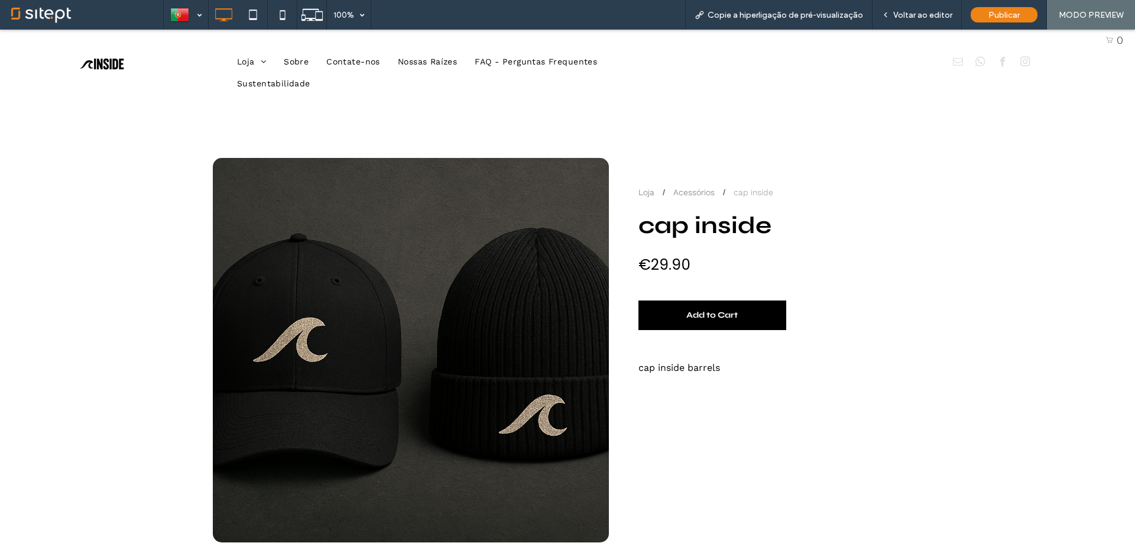
click at [759, 318] on span "Add to Cart" at bounding box center [712, 314] width 131 height 29
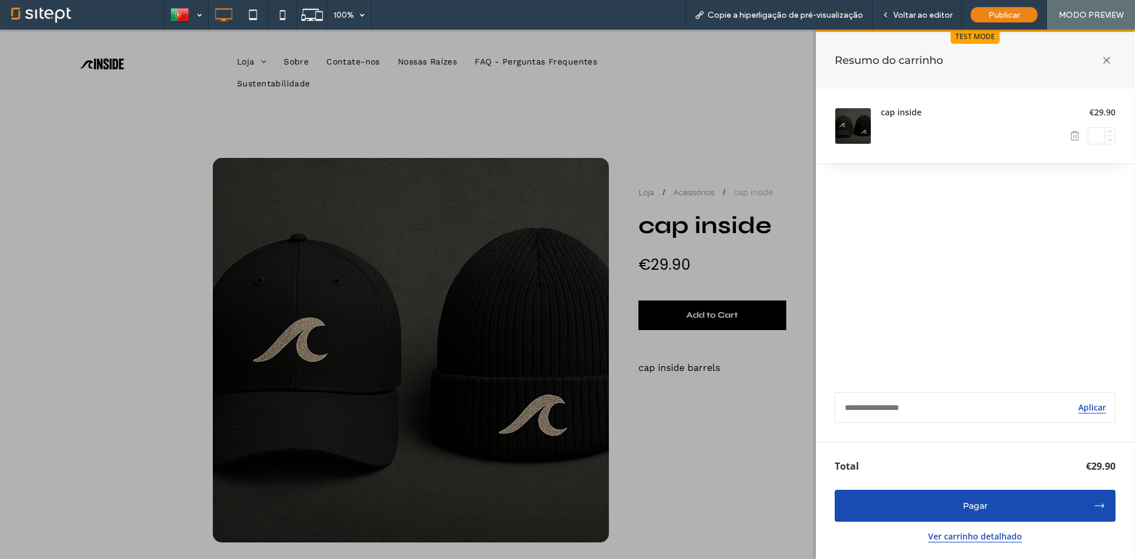
drag, startPoint x: 972, startPoint y: 508, endPoint x: 974, endPoint y: 485, distance: 23.2
click at [973, 508] on div "Pagar" at bounding box center [975, 505] width 237 height 8
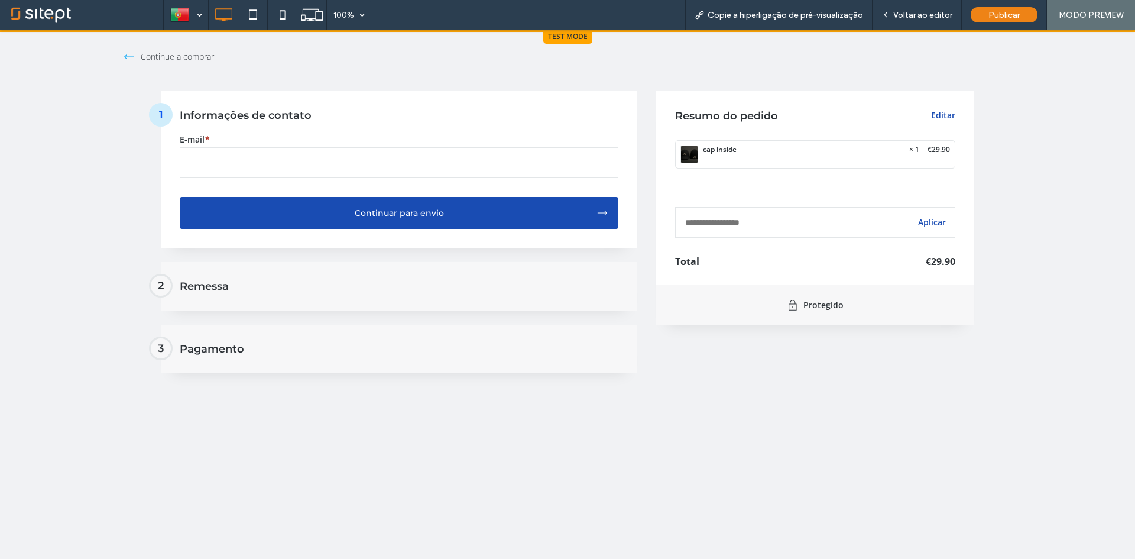
click at [371, 169] on input "E-mail *" at bounding box center [399, 162] width 439 height 31
type input "**********"
click at [352, 218] on div "Continuar para envio" at bounding box center [399, 213] width 419 height 12
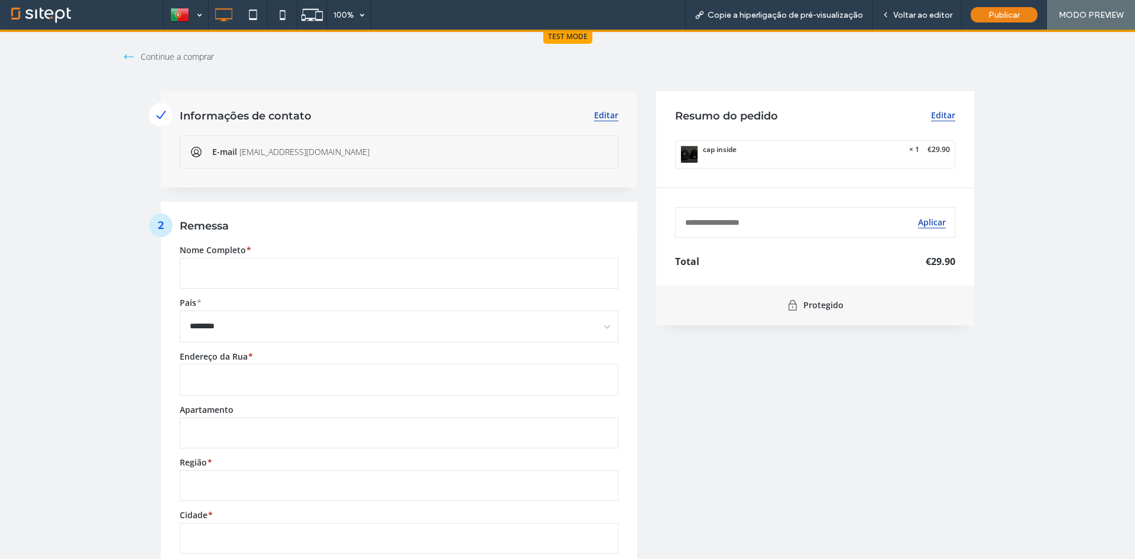
click at [351, 280] on input "Nome Completo *" at bounding box center [399, 273] width 439 height 31
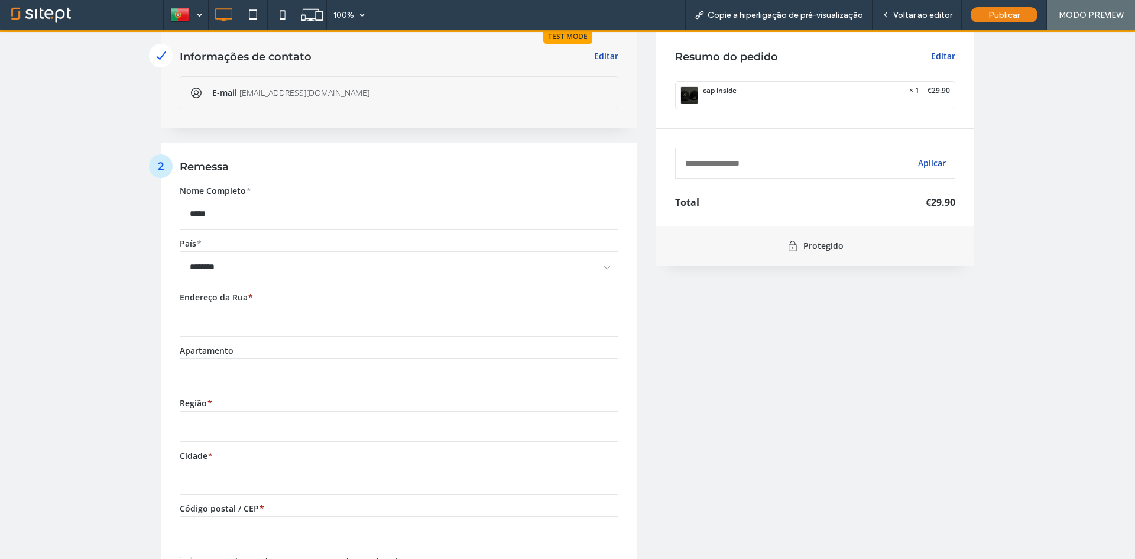
type input "*****"
click at [257, 328] on input "Endereço da Rua *" at bounding box center [399, 320] width 438 height 31
drag, startPoint x: 244, startPoint y: 321, endPoint x: 139, endPoint y: 321, distance: 105.2
click at [142, 321] on div "Informações de contato Editar E-mail [EMAIL_ADDRESS][DOMAIN_NAME] 2 Remessa Nom…" at bounding box center [567, 390] width 851 height 716
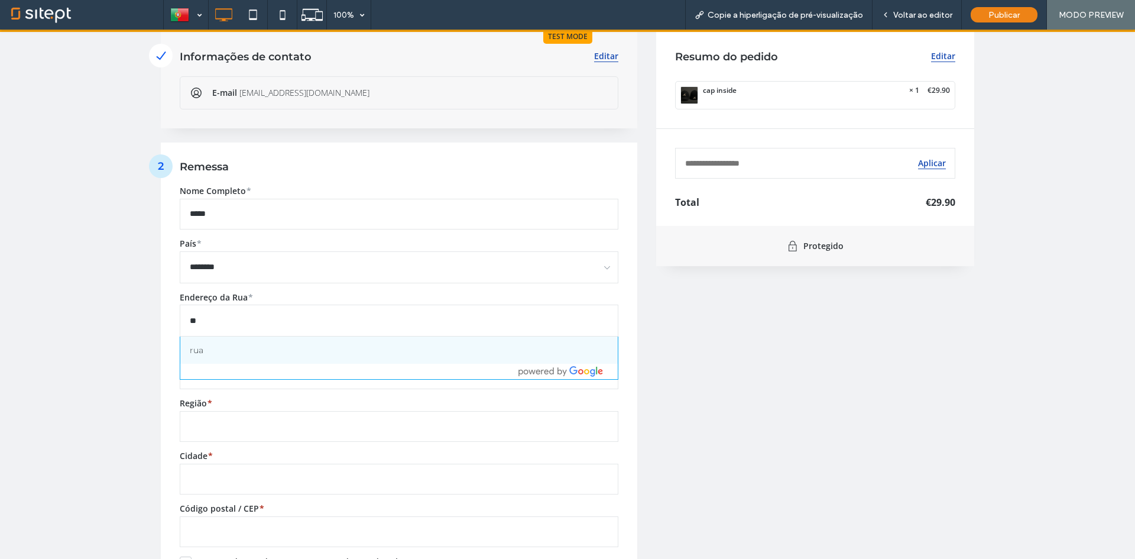
type input "*"
click at [344, 348] on div "avenida dos descobrimentos" at bounding box center [399, 350] width 419 height 8
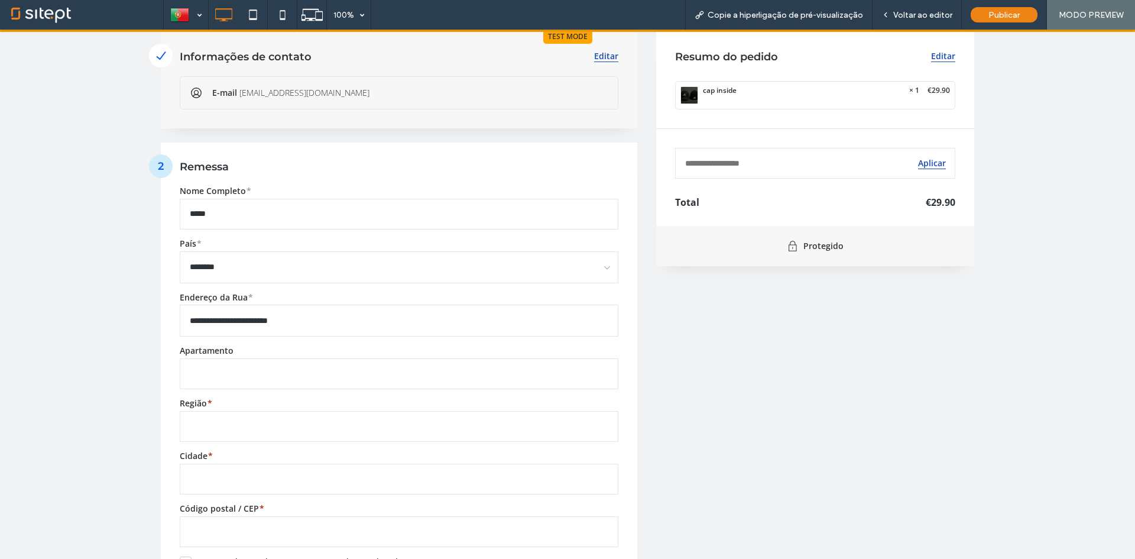
click at [89, 303] on div "**********" at bounding box center [567, 234] width 1135 height 529
drag, startPoint x: 204, startPoint y: 331, endPoint x: 3, endPoint y: 326, distance: 201.1
click at [43, 331] on div "**********" at bounding box center [567, 234] width 1135 height 529
paste input "text"
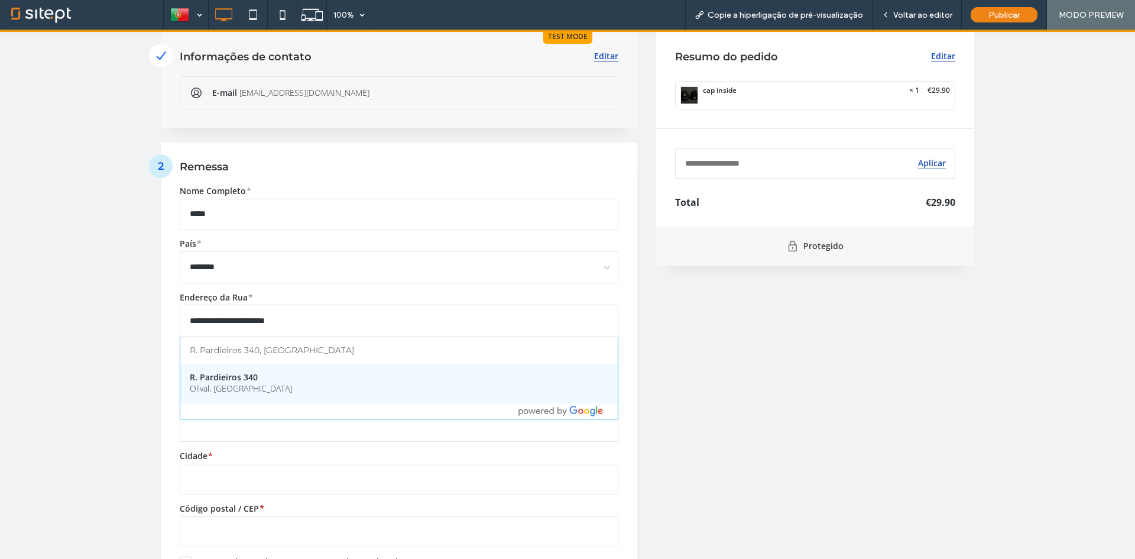
click at [255, 386] on div "Olival, [GEOGRAPHIC_DATA]" at bounding box center [399, 389] width 419 height 10
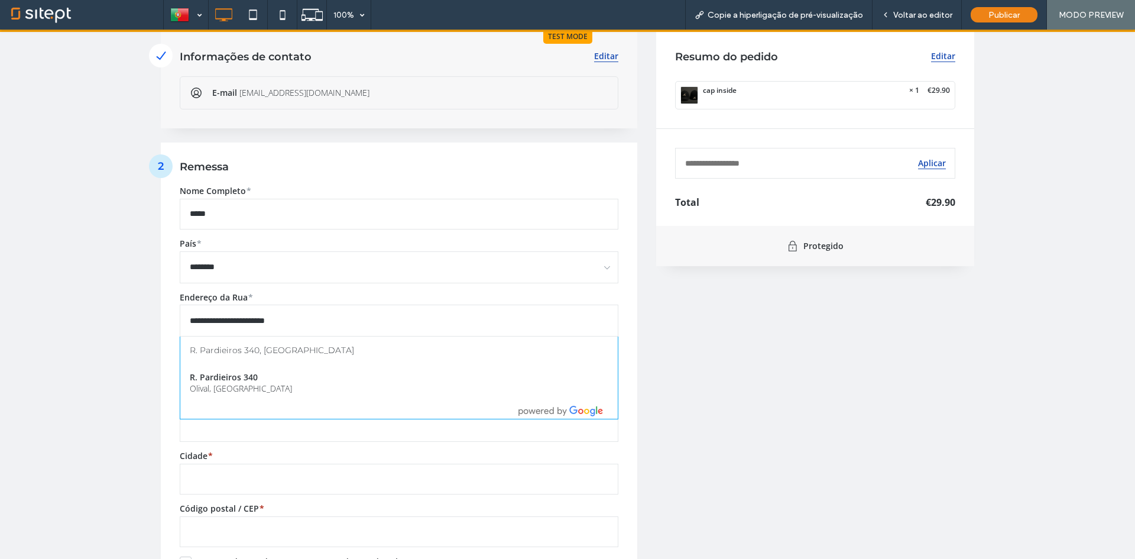
type input "**********"
type input "*****"
type input "********"
type input "****"
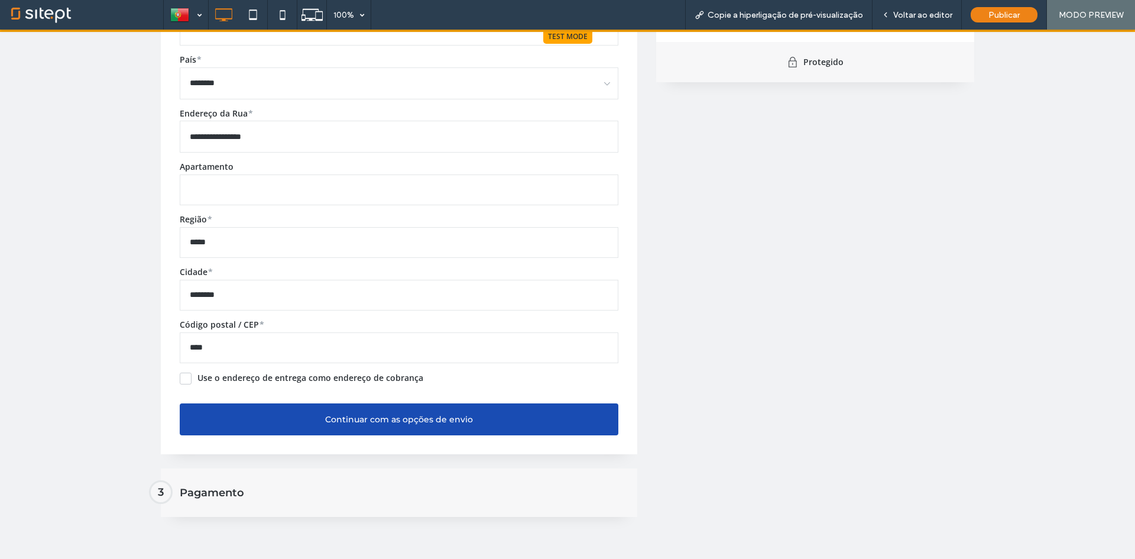
scroll to position [248, 0]
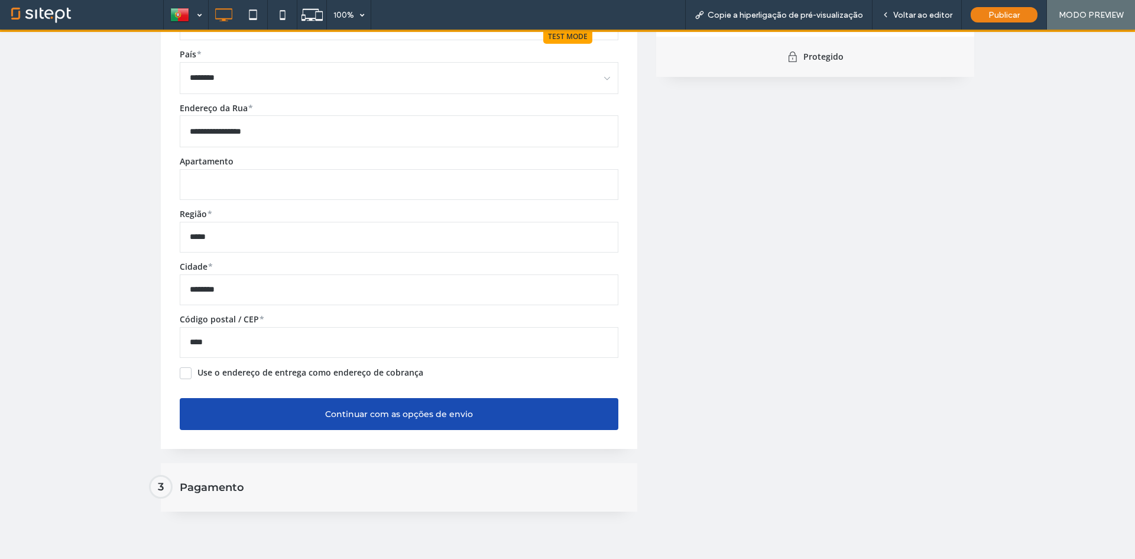
click at [357, 406] on button "Continuar com as opções de envio" at bounding box center [399, 414] width 439 height 32
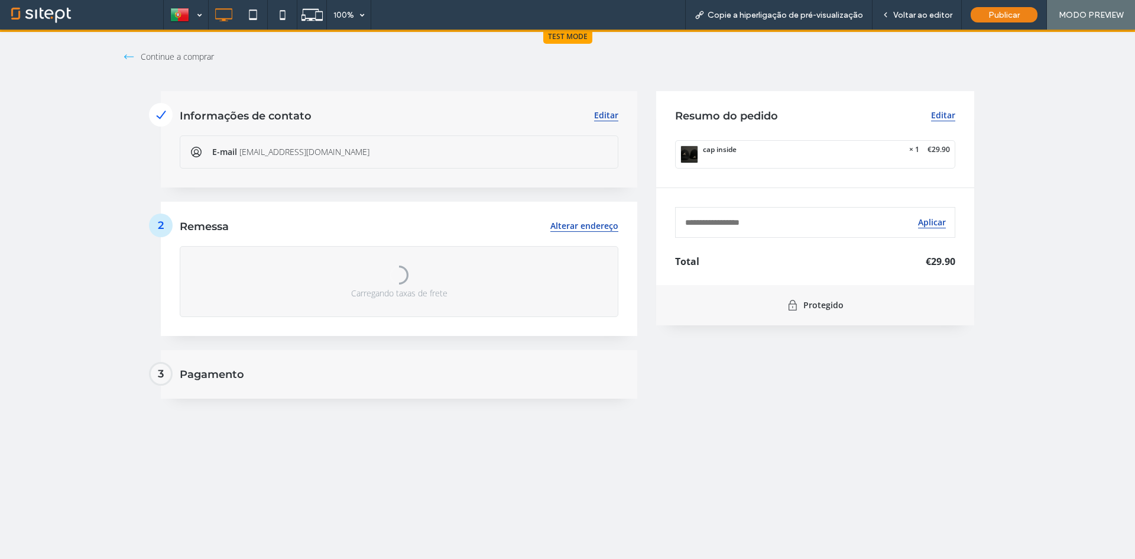
scroll to position [0, 0]
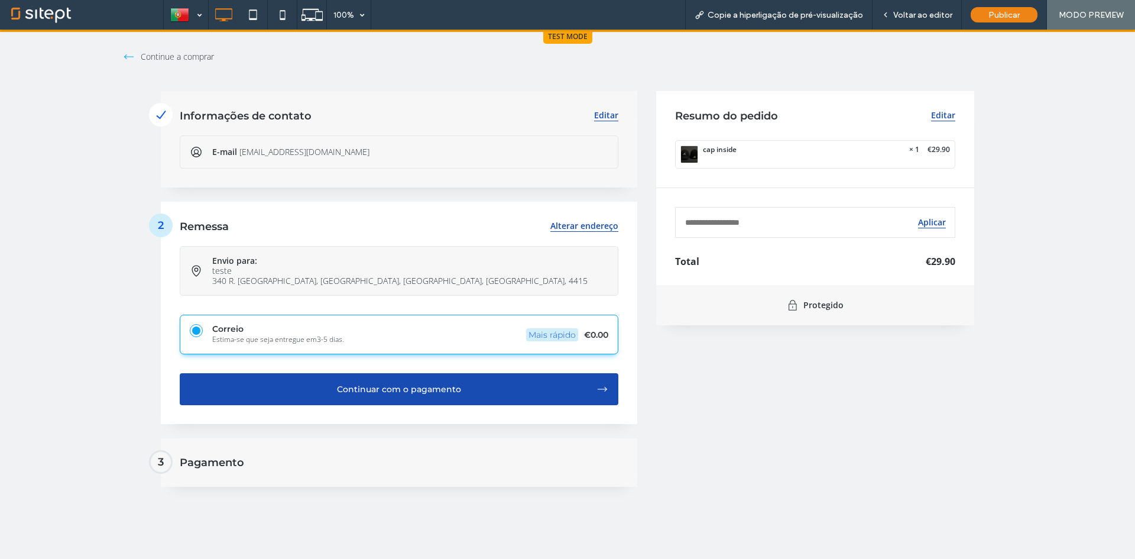
click at [357, 385] on div "Continuar com o pagamento" at bounding box center [399, 389] width 395 height 8
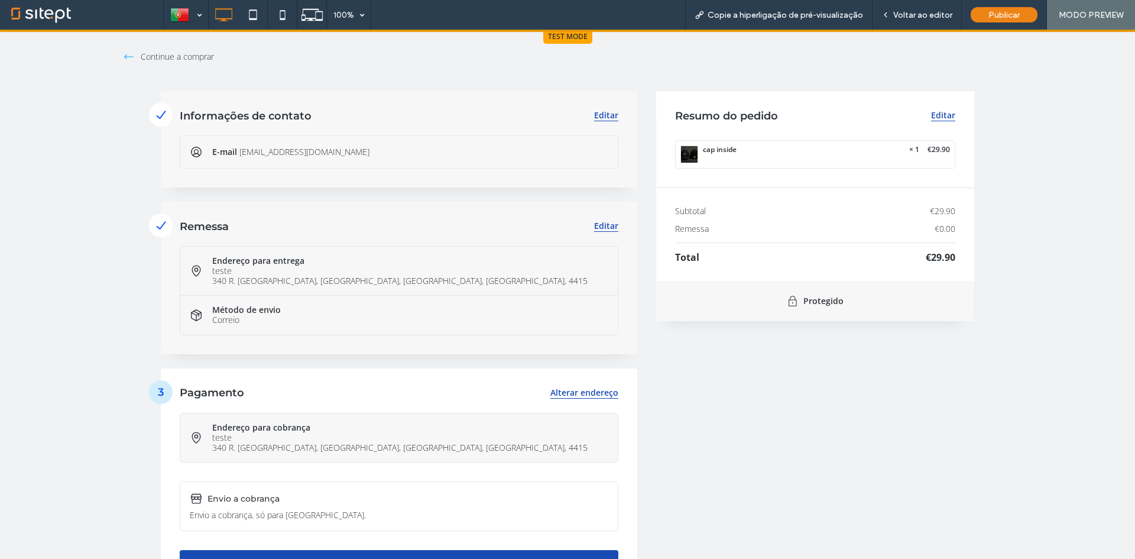
click at [157, 51] on span "Continue a comprar" at bounding box center [177, 57] width 73 height 12
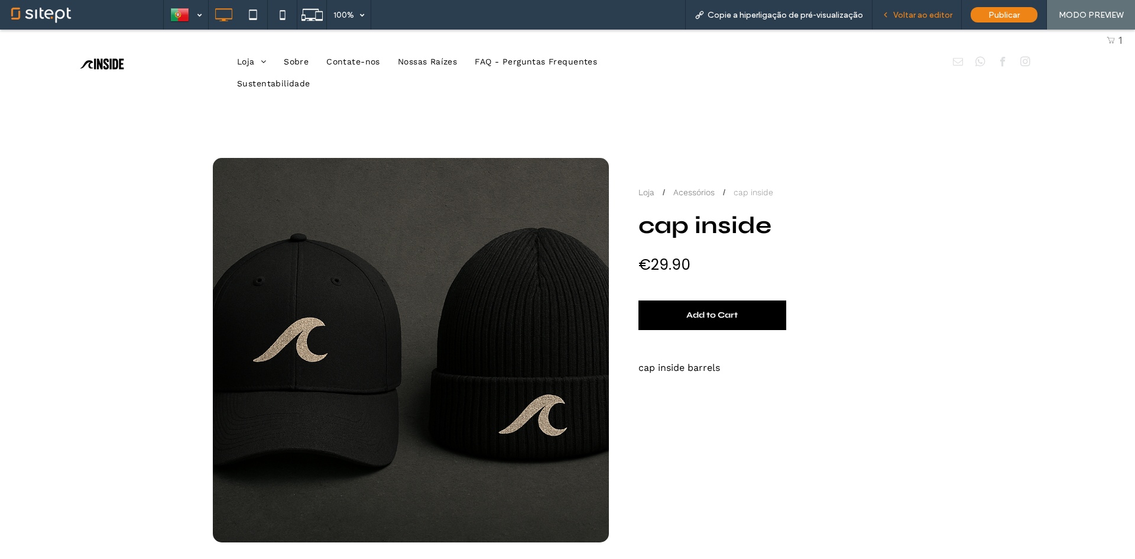
click at [886, 12] on icon at bounding box center [886, 15] width 8 height 8
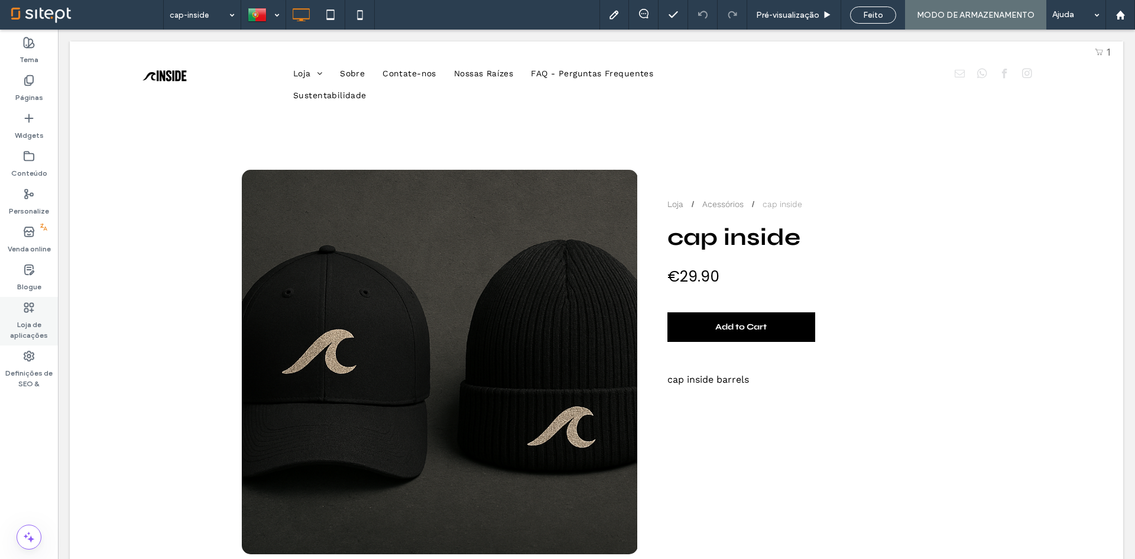
click at [33, 310] on use at bounding box center [29, 307] width 9 height 9
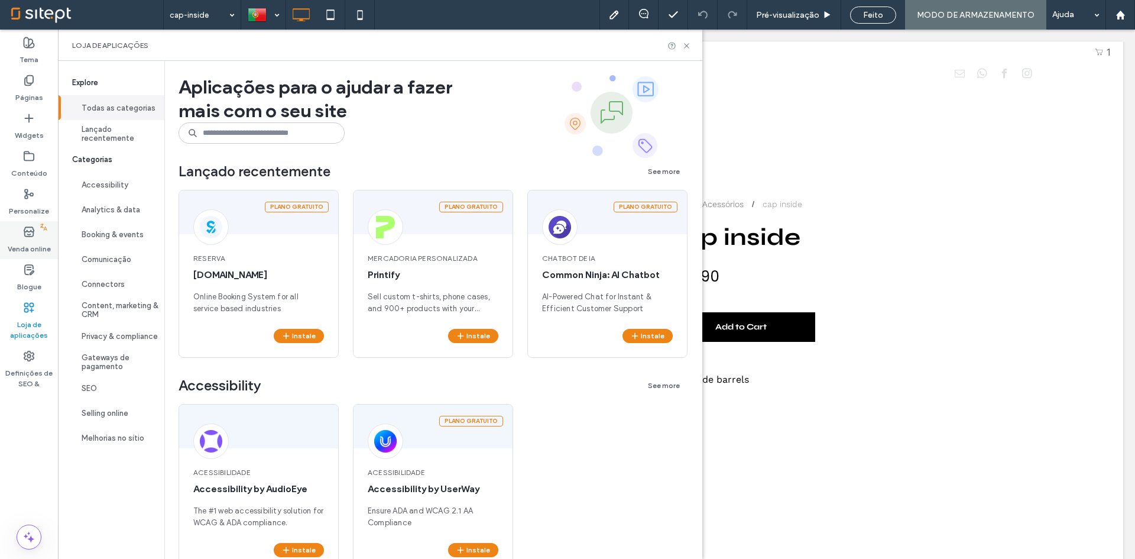
click at [32, 242] on label "Venda online" at bounding box center [29, 246] width 43 height 17
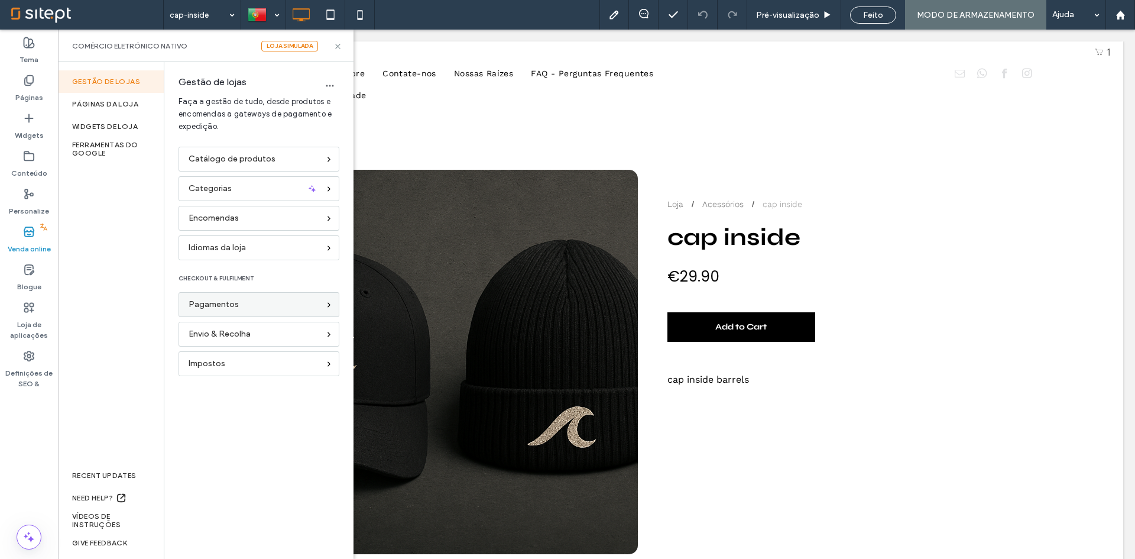
click at [248, 309] on div "Pagamentos" at bounding box center [254, 304] width 131 height 13
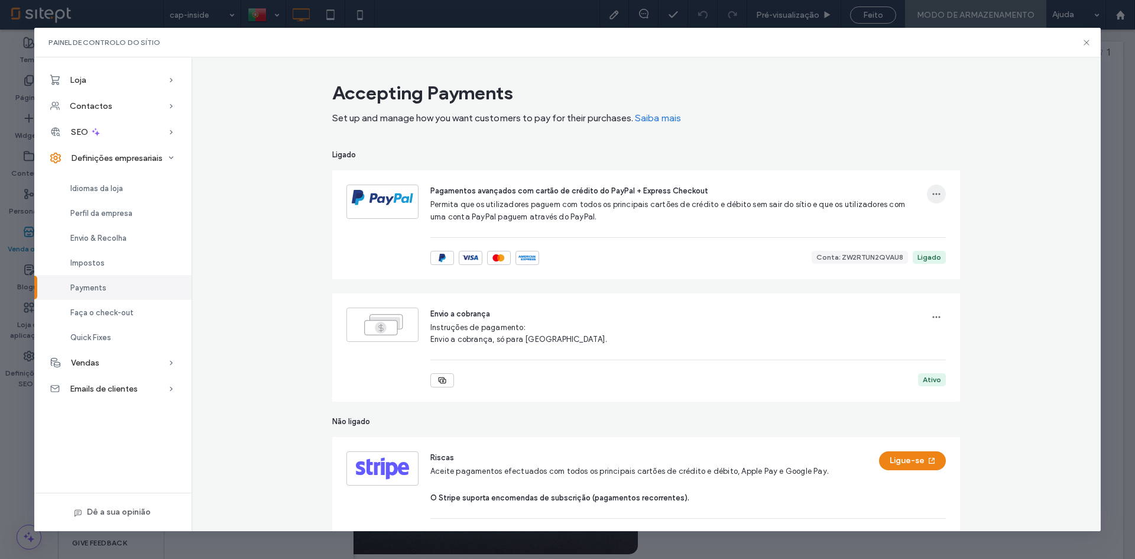
click at [932, 197] on icon "button" at bounding box center [936, 193] width 9 height 9
click at [650, 284] on div "Pagamentos avançados com cartão de crédito do PayPal + Express Checkout Permita…" at bounding box center [646, 285] width 628 height 231
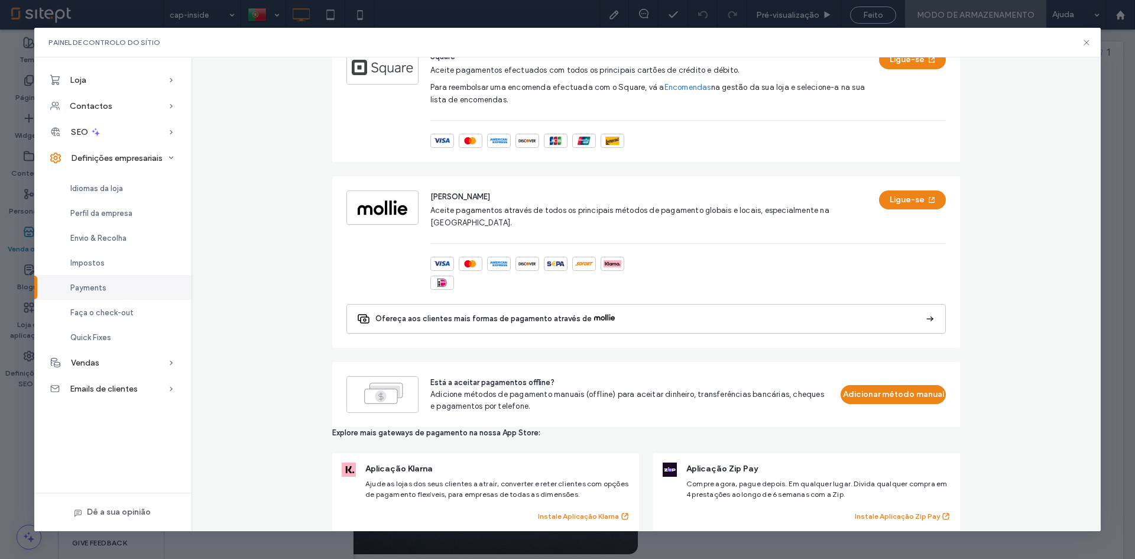
scroll to position [770, 0]
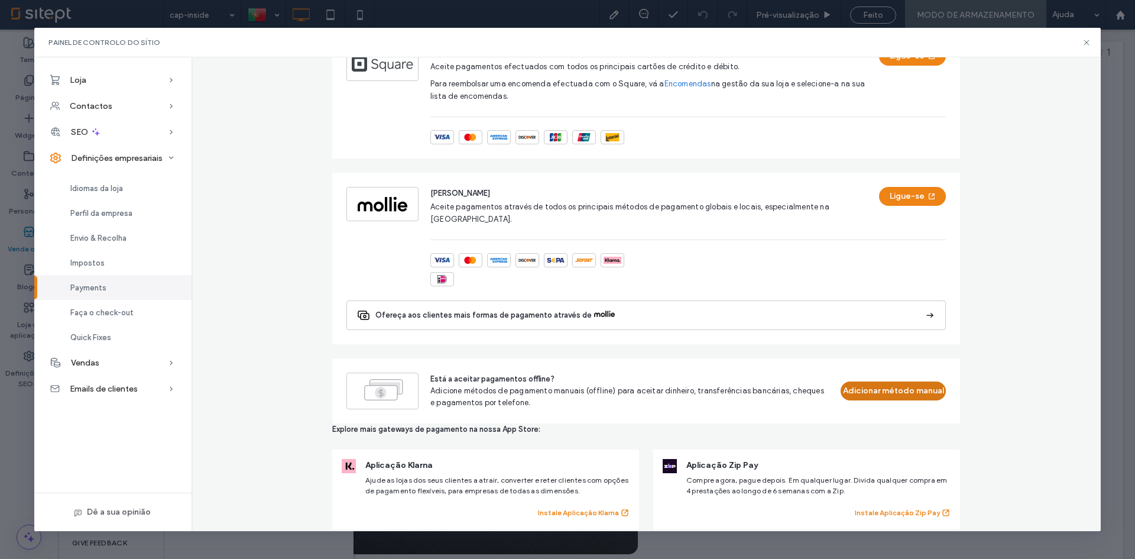
click at [869, 381] on button "Adicionar método manual" at bounding box center [893, 390] width 105 height 19
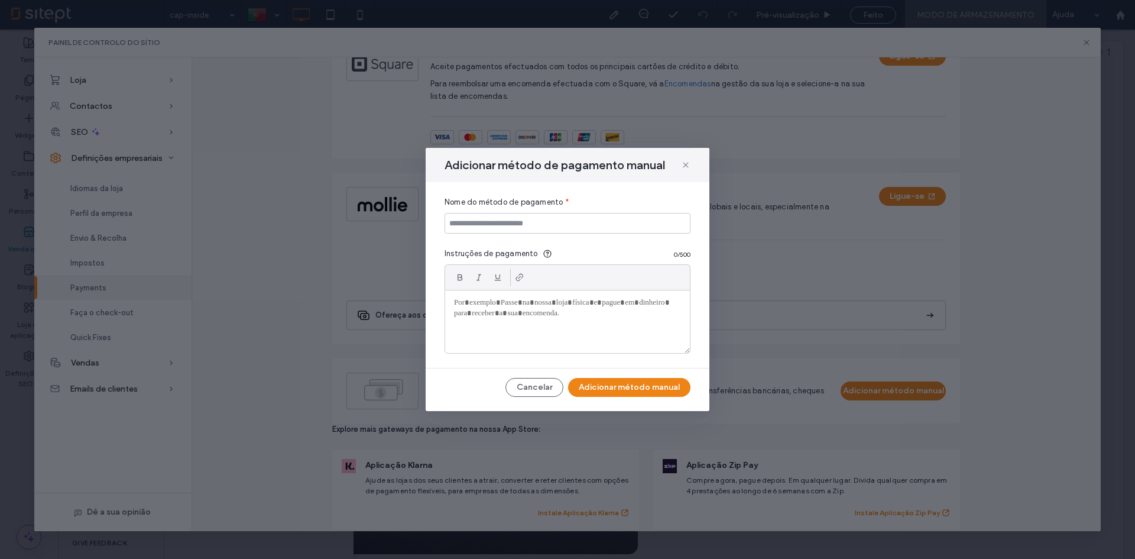
click at [681, 167] on div "Adicionar método de pagamento manual" at bounding box center [568, 165] width 284 height 34
click at [685, 166] on icon at bounding box center [685, 164] width 9 height 9
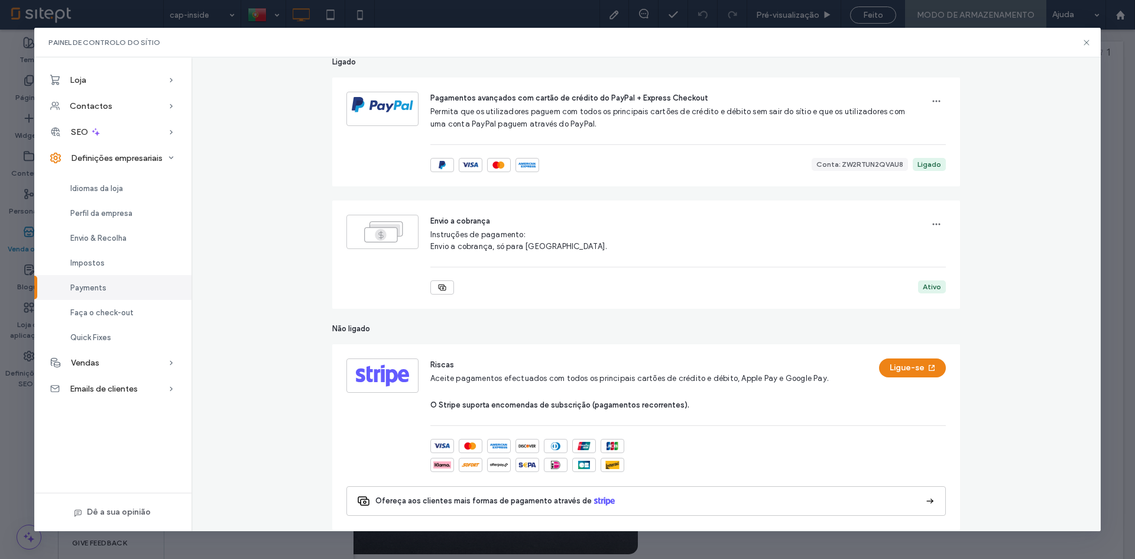
scroll to position [0, 0]
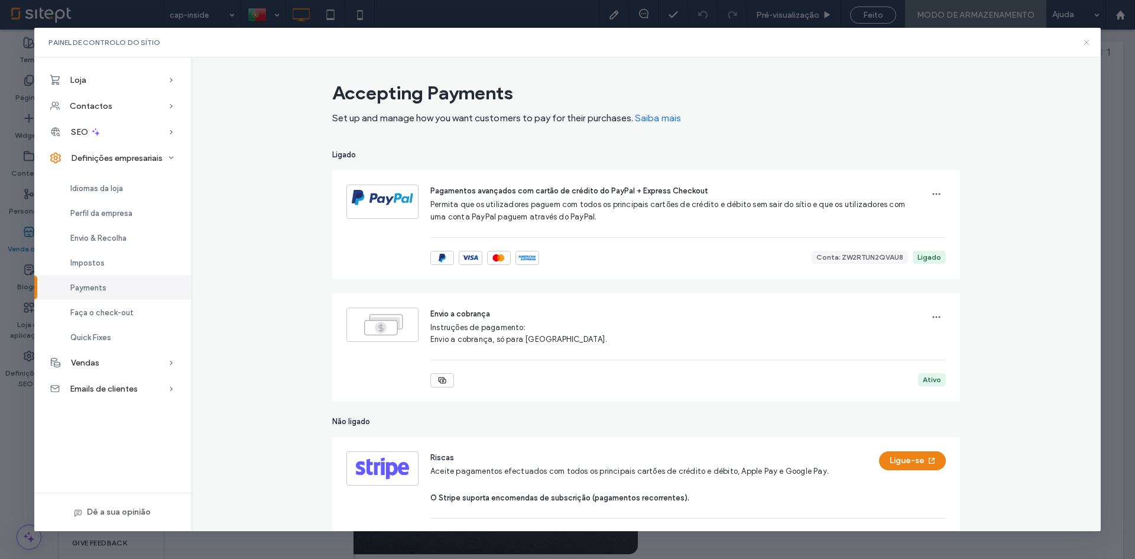
drag, startPoint x: 1088, startPoint y: 46, endPoint x: 899, endPoint y: 2, distance: 193.6
click at [1088, 46] on icon at bounding box center [1086, 42] width 9 height 9
